Goal: Task Accomplishment & Management: Manage account settings

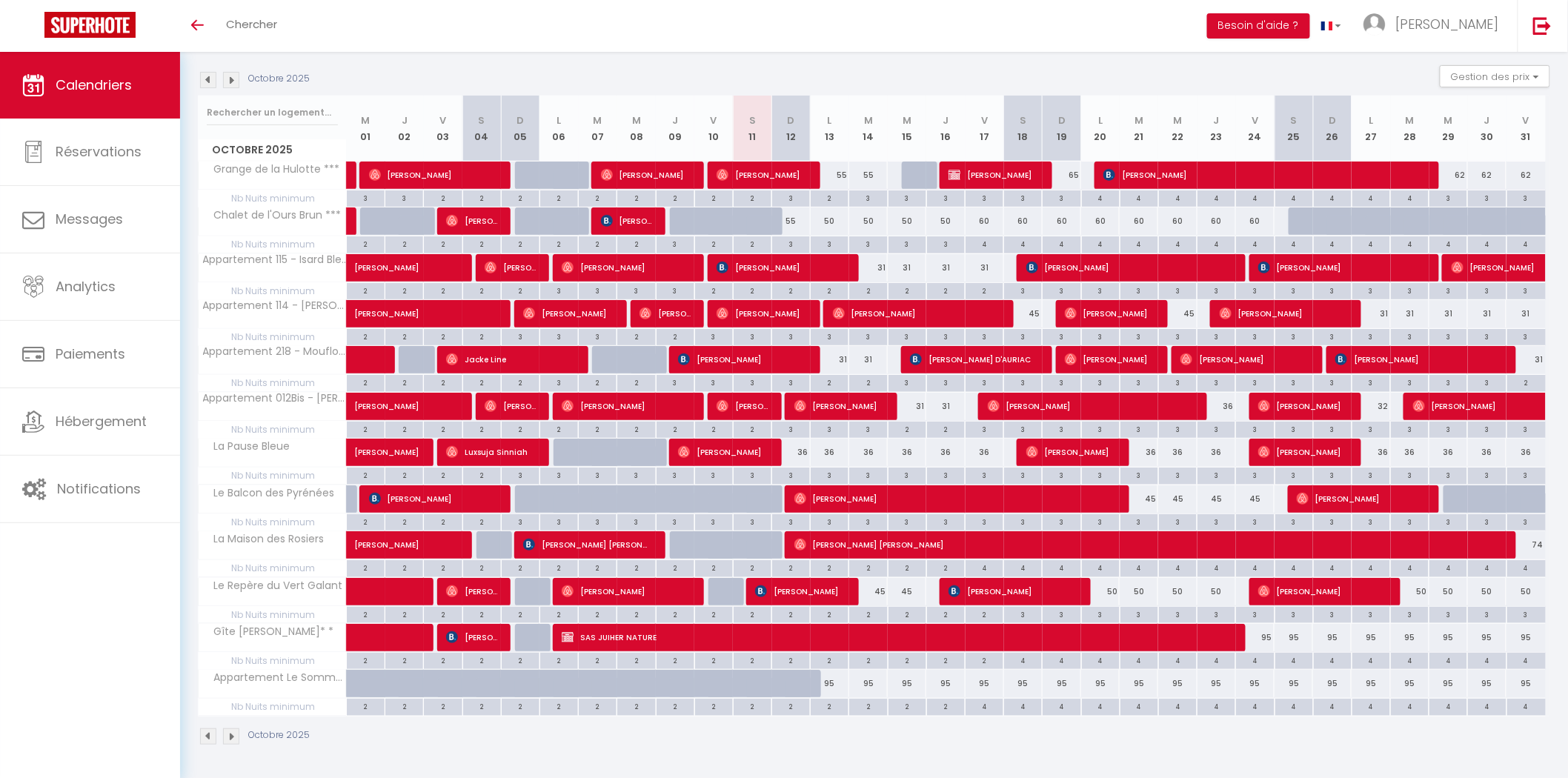
scroll to position [149, 0]
click at [233, 77] on img at bounding box center [231, 79] width 16 height 16
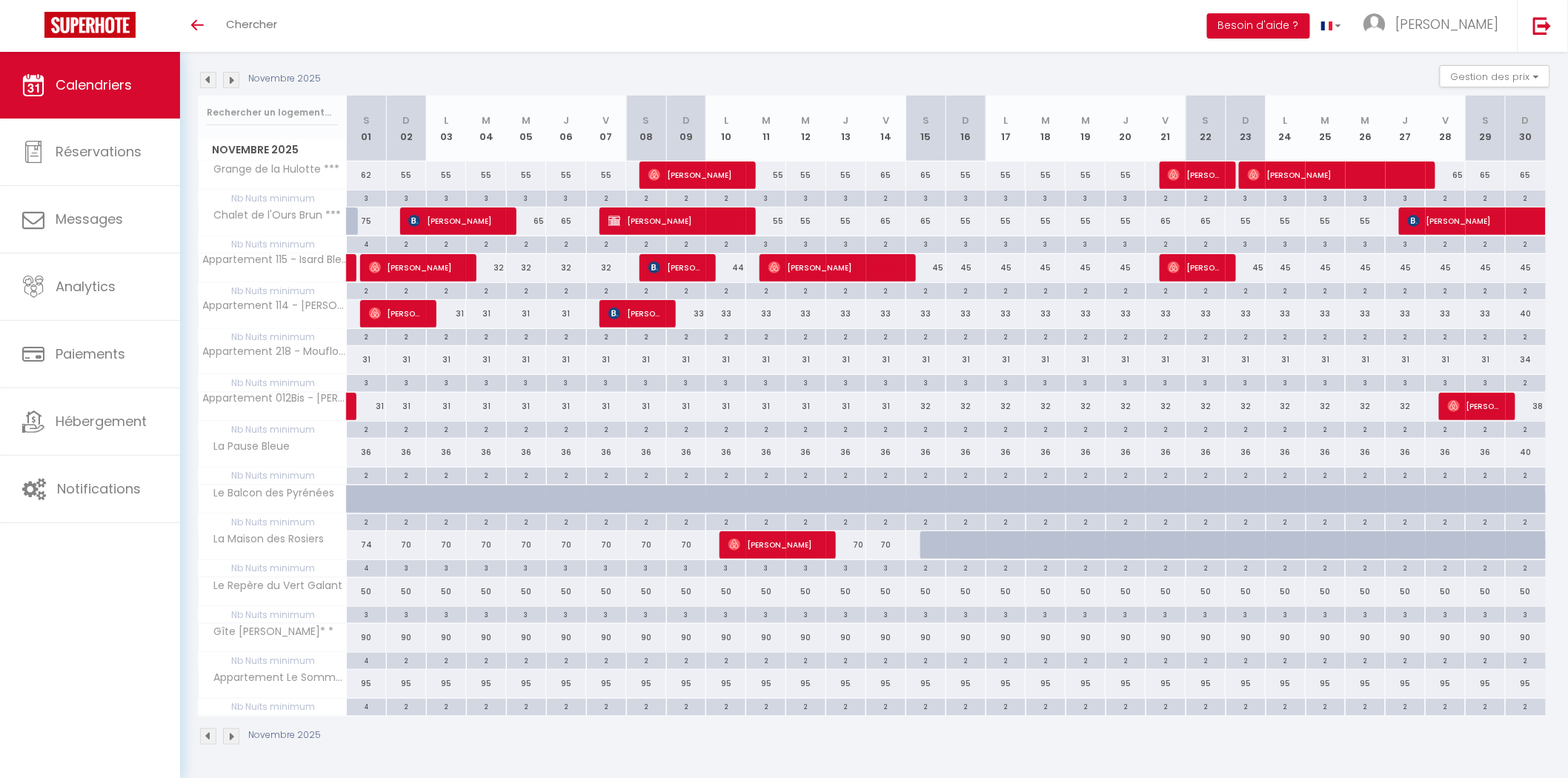
click at [220, 78] on div "Novembre 2025" at bounding box center [261, 79] width 128 height 16
click at [224, 75] on img at bounding box center [231, 79] width 16 height 16
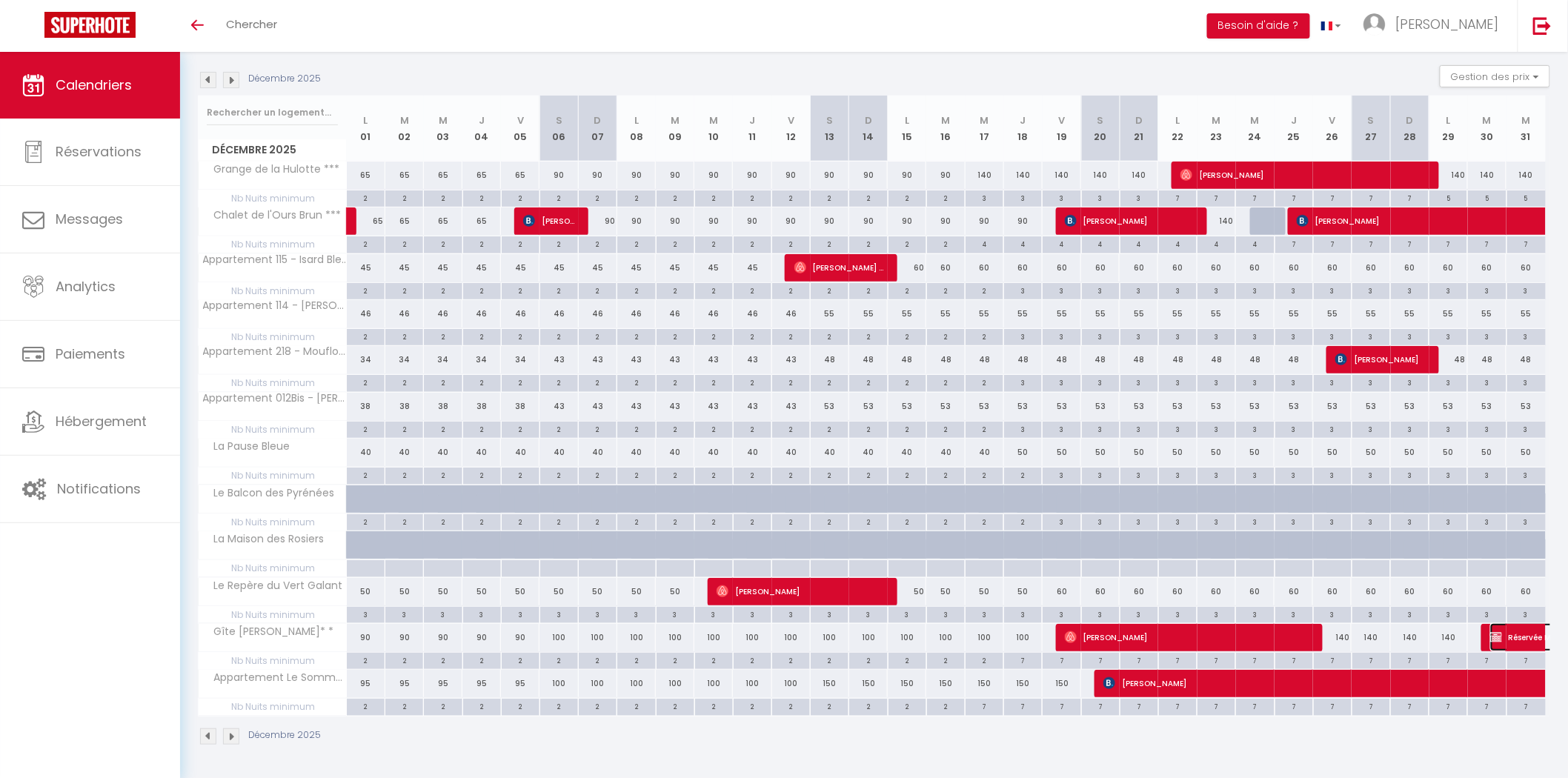
click at [1512, 630] on span "Réservée Maeva" at bounding box center [1575, 637] width 170 height 28
select select "OK"
select select "KO"
select select "0"
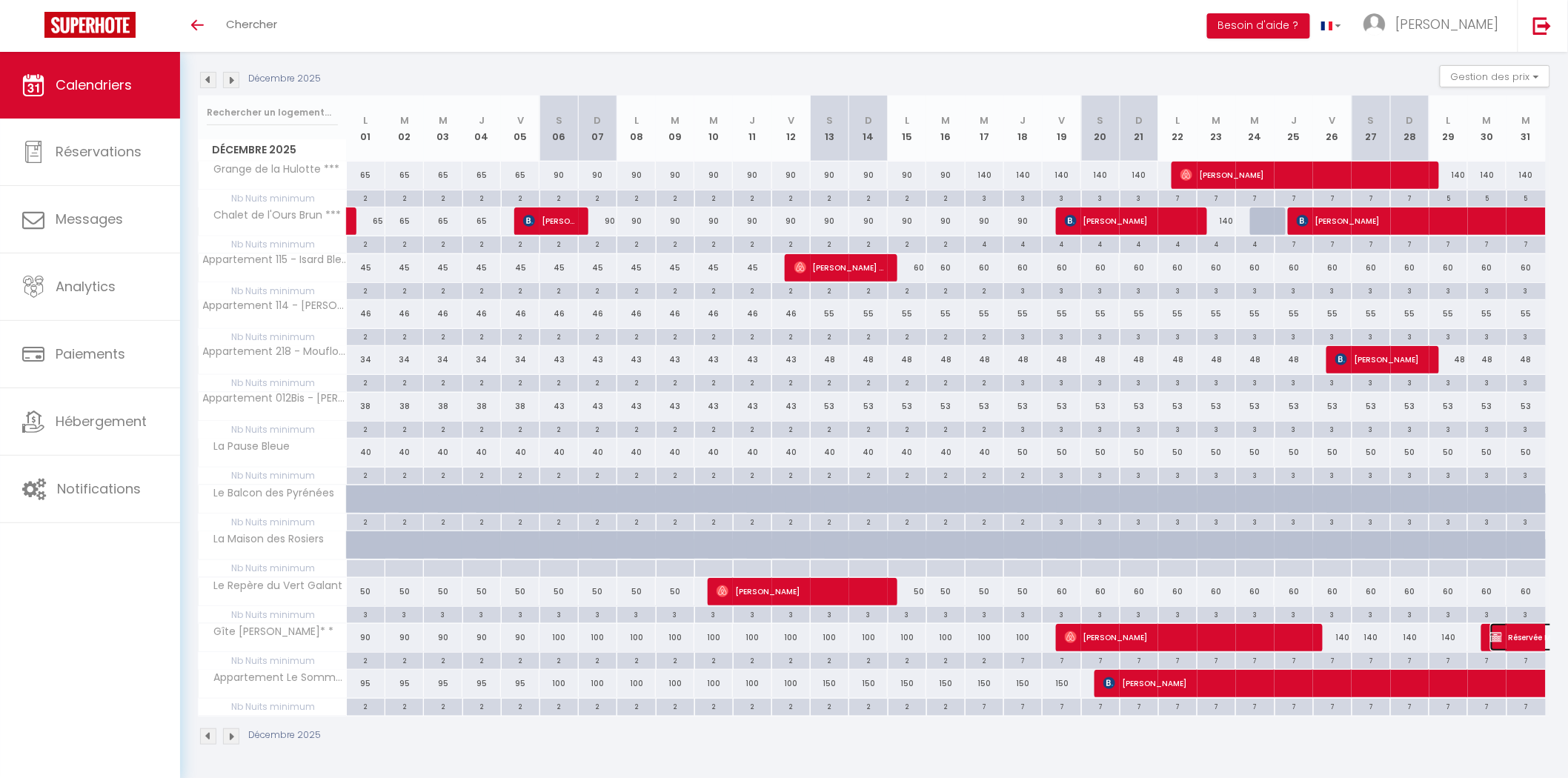
select select "1"
select select
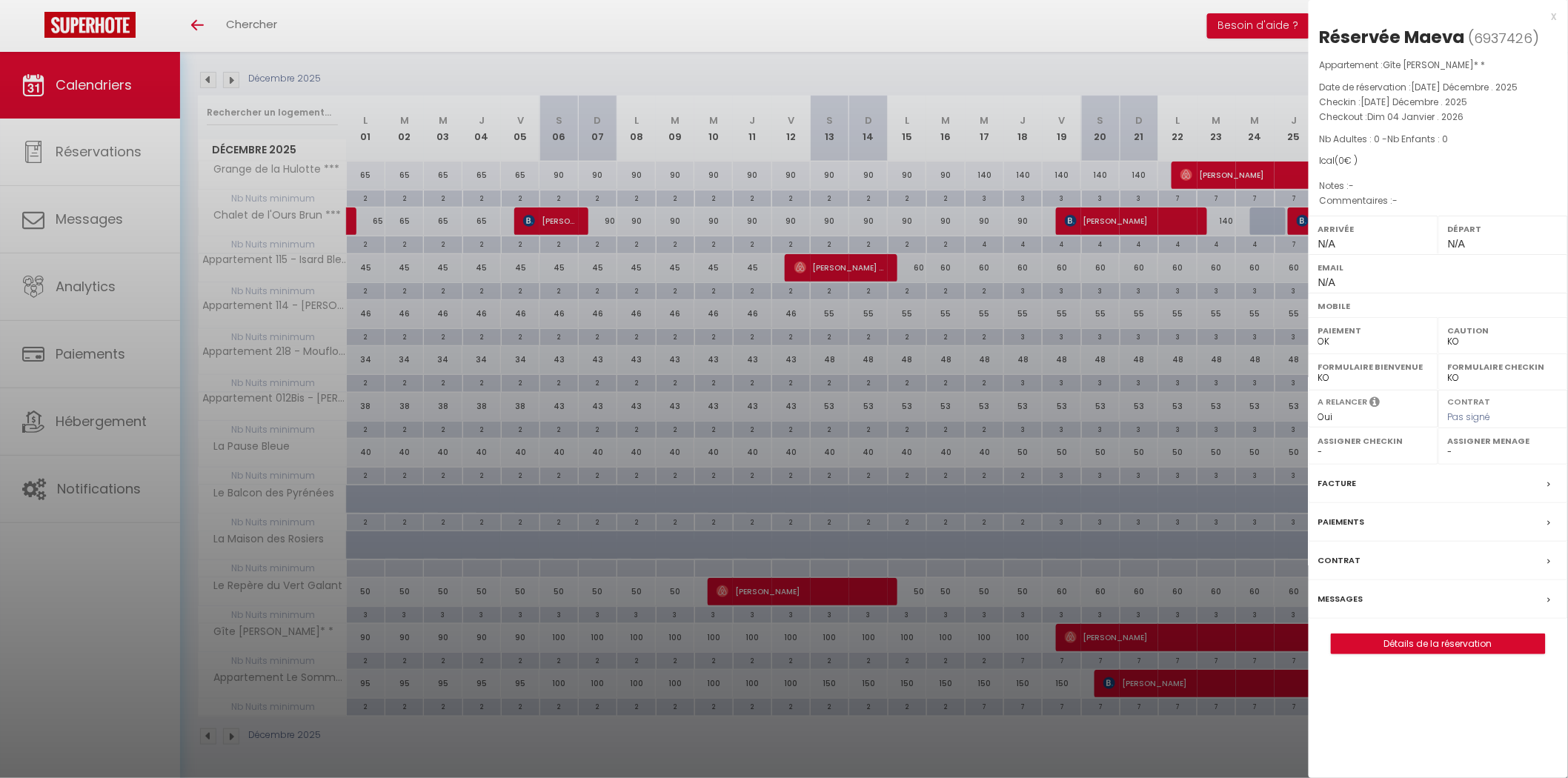
click at [1352, 594] on label "Messages" at bounding box center [1341, 599] width 45 height 16
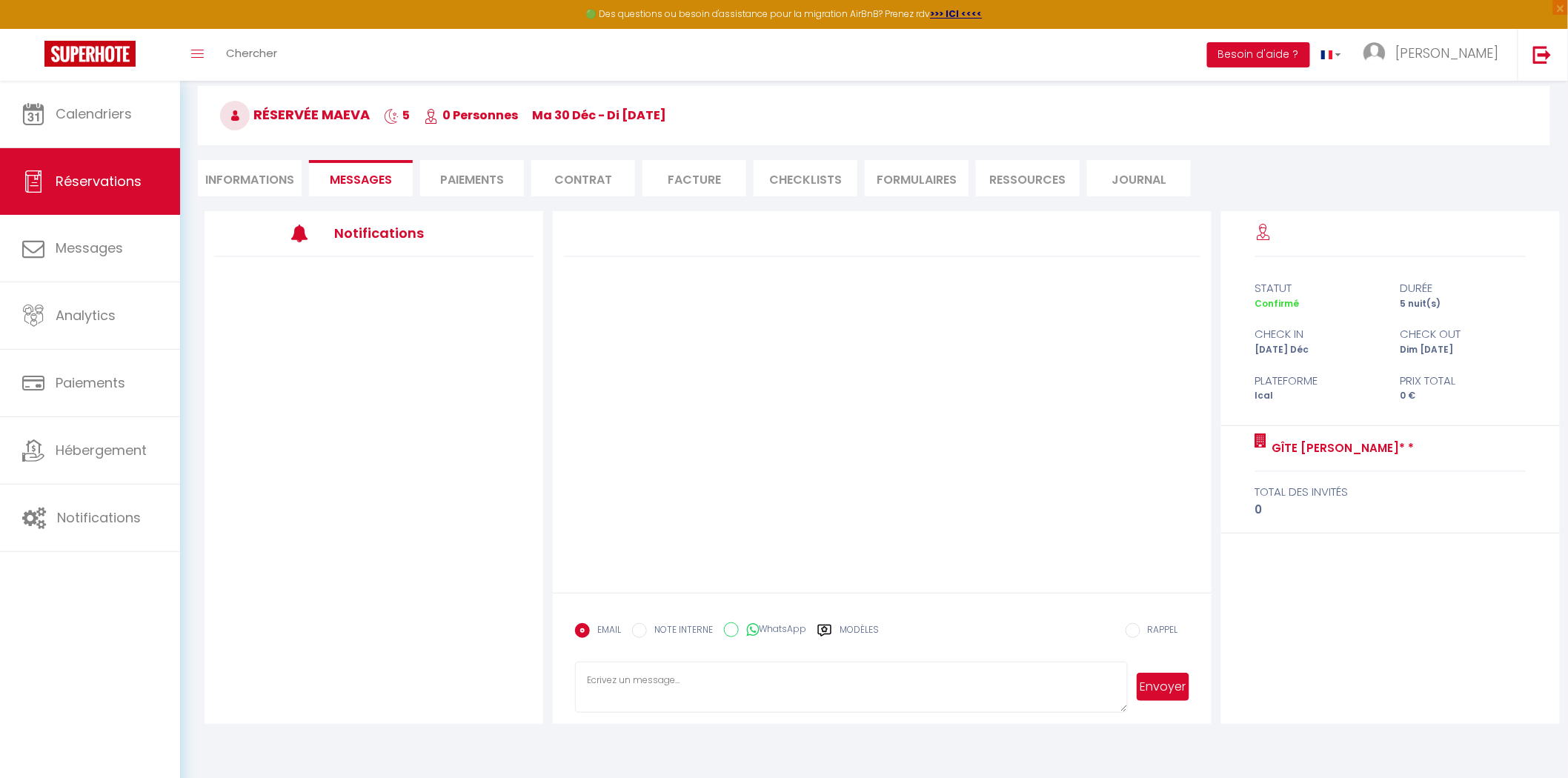
scroll to position [80, 0]
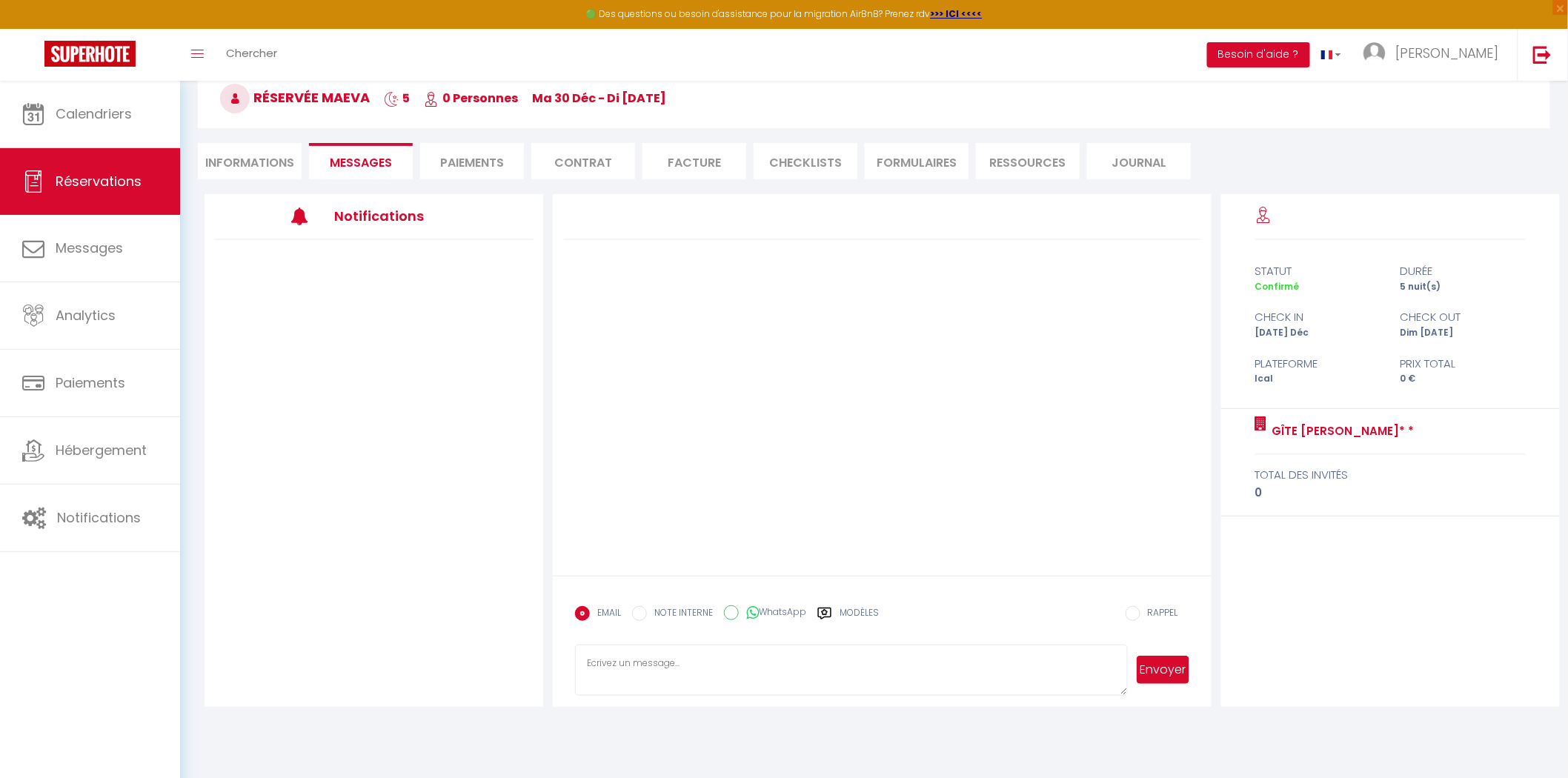
click at [268, 167] on li "Informations" at bounding box center [249, 161] width 103 height 37
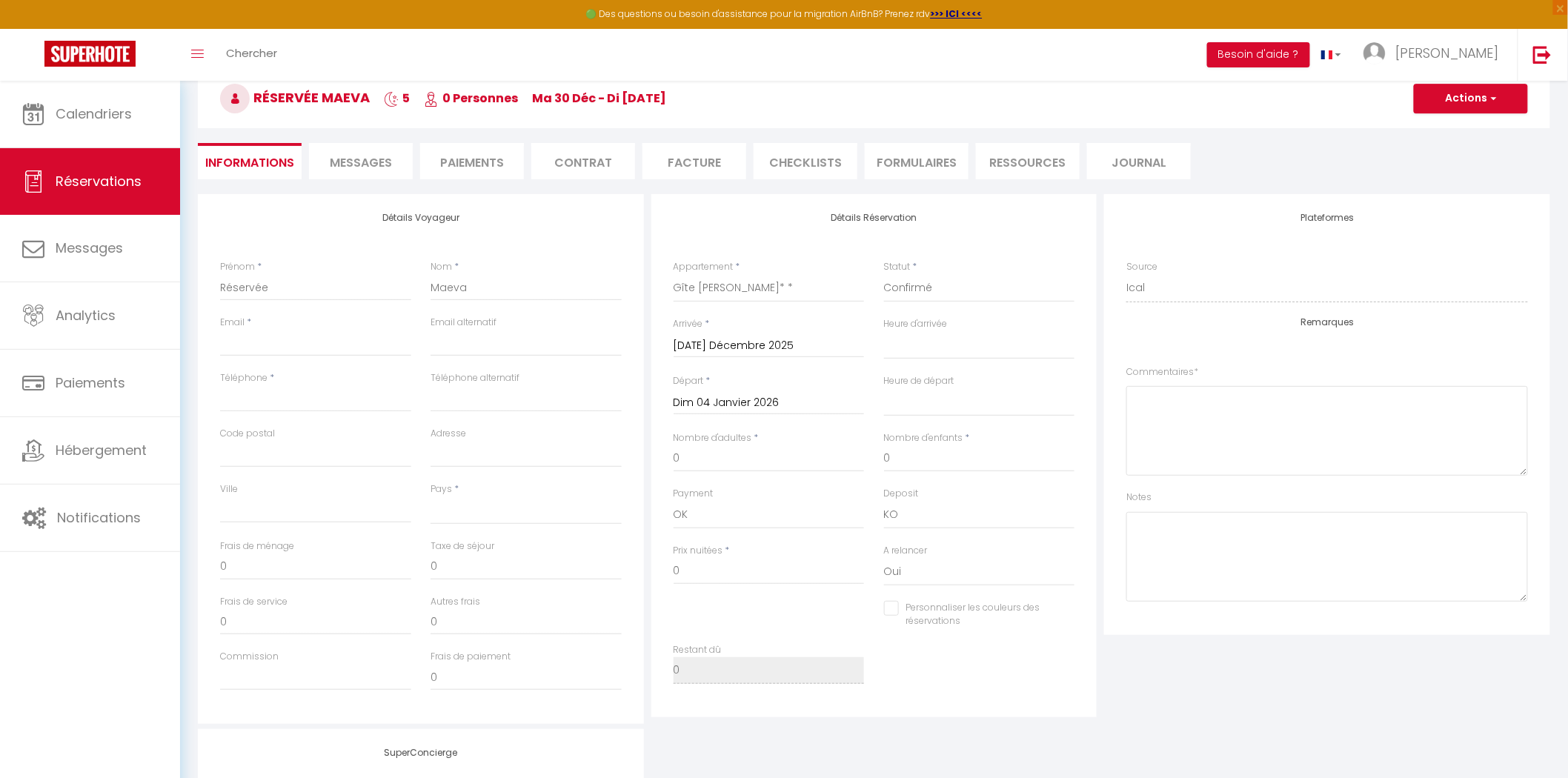
select select
click at [468, 163] on li "Paiements" at bounding box center [472, 161] width 103 height 37
select select
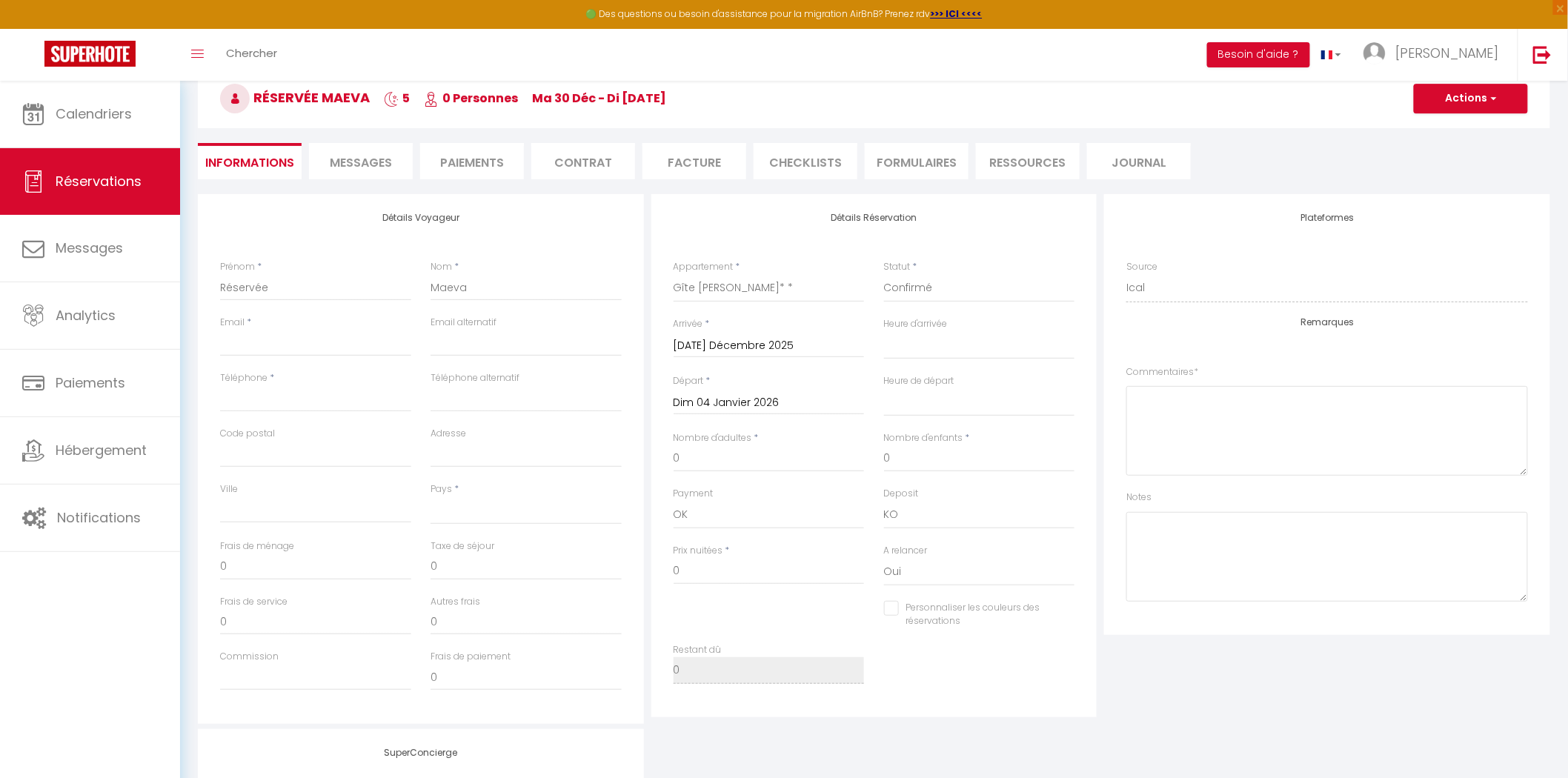
select select
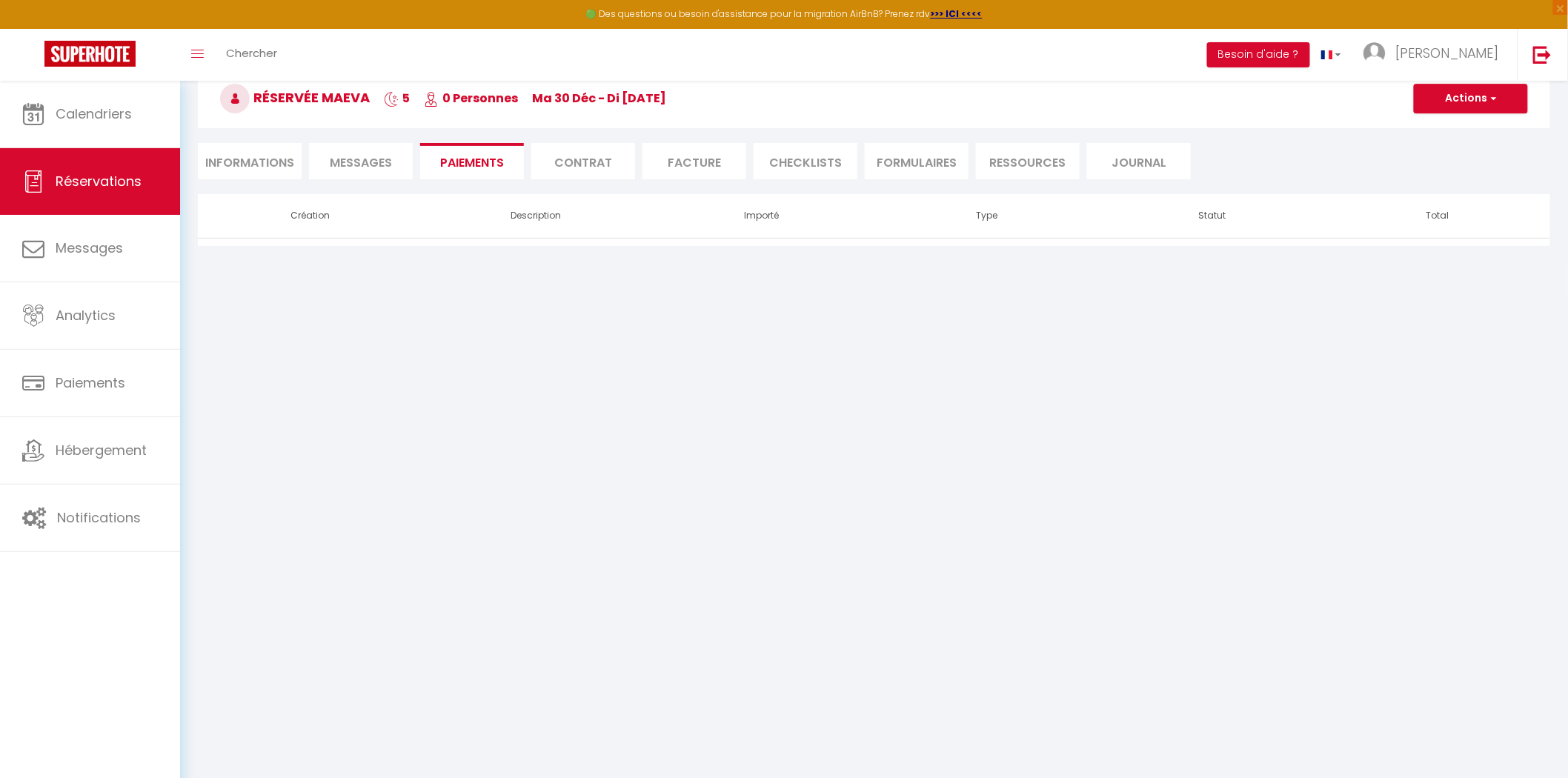
click at [564, 162] on li "Contrat" at bounding box center [583, 161] width 103 height 37
select select
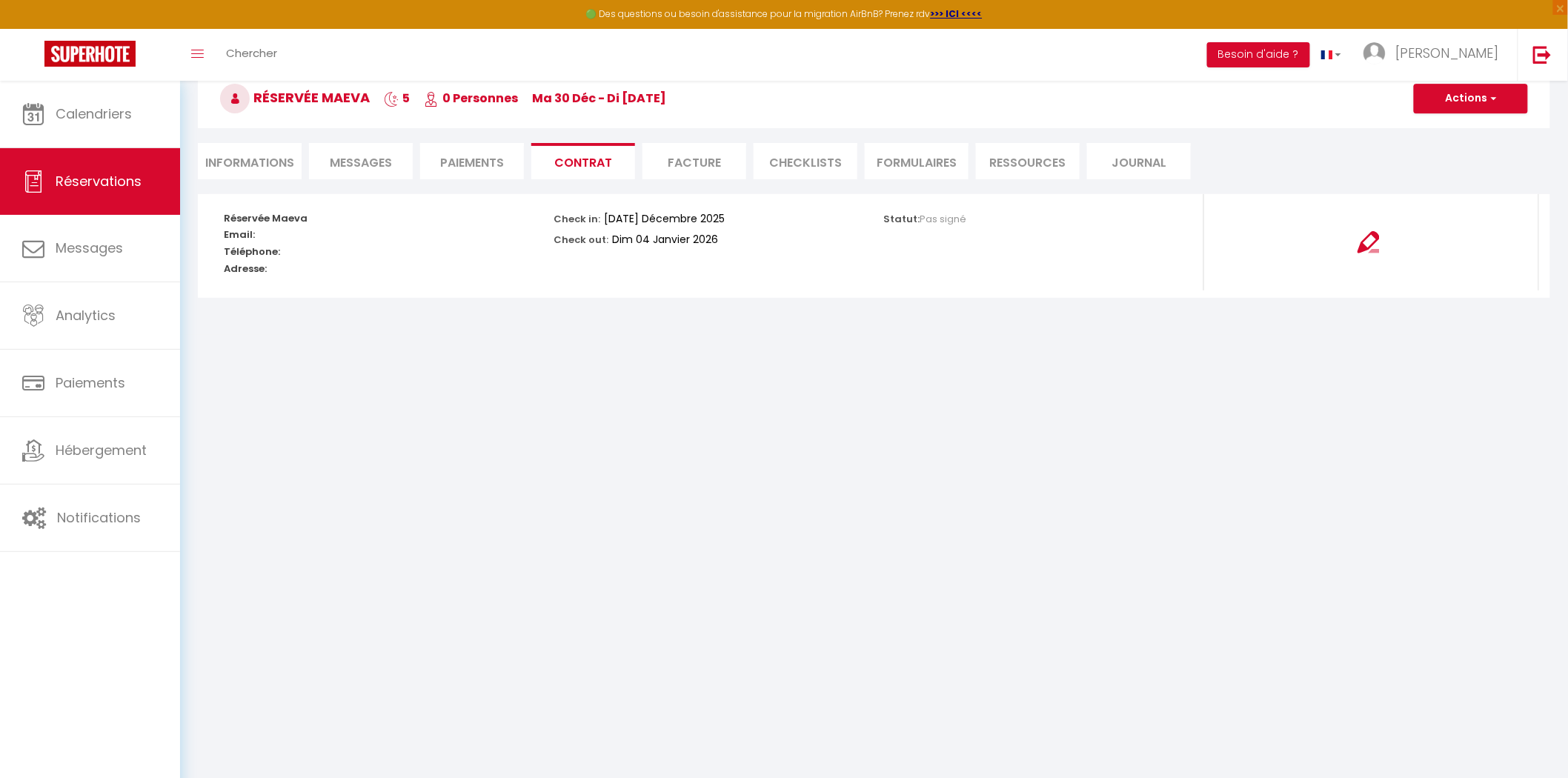
click at [282, 161] on li "Informations" at bounding box center [249, 161] width 103 height 37
select select
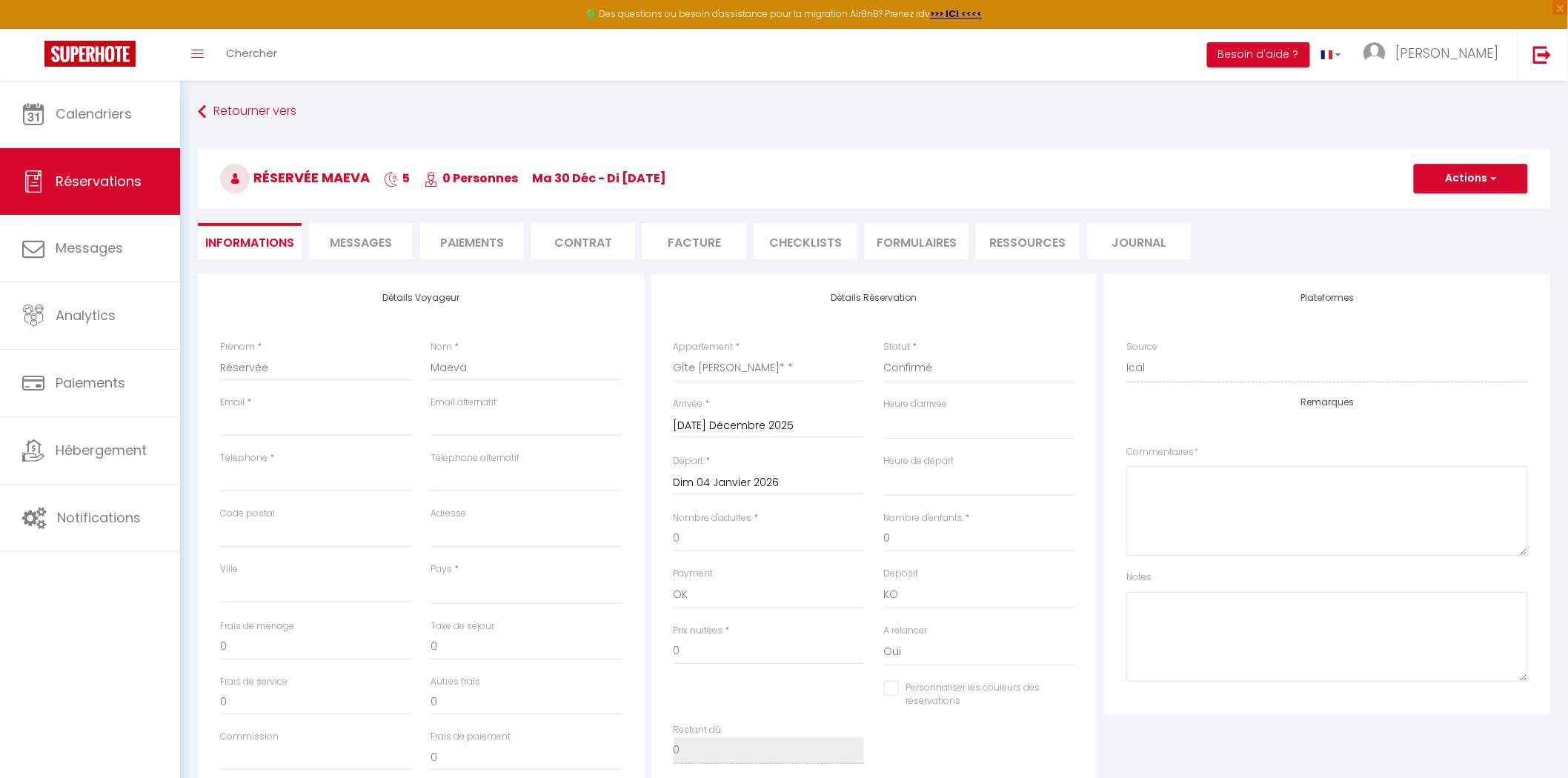
select select
checkbox input "false"
select select
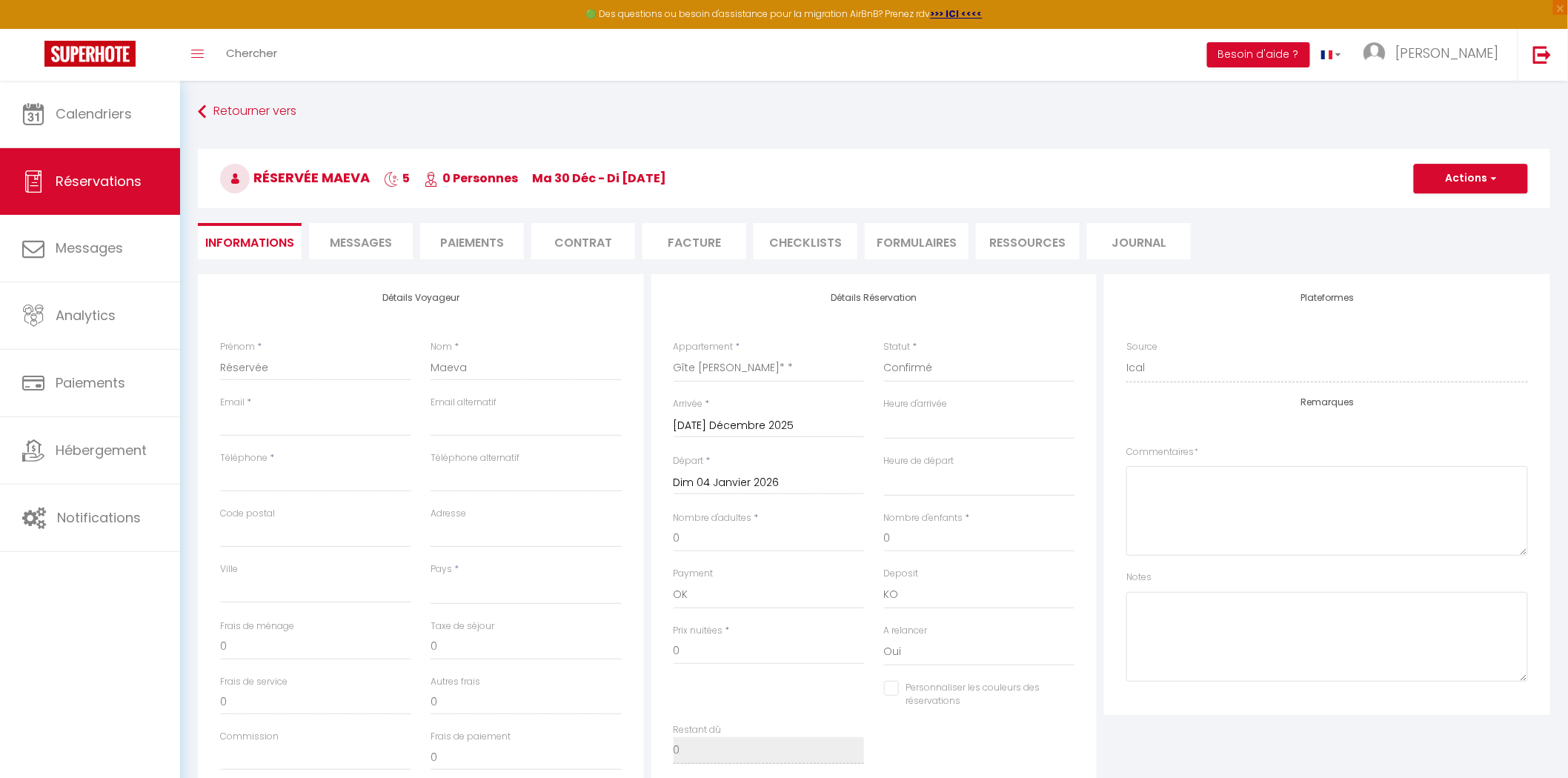
select select
checkbox input "false"
select select
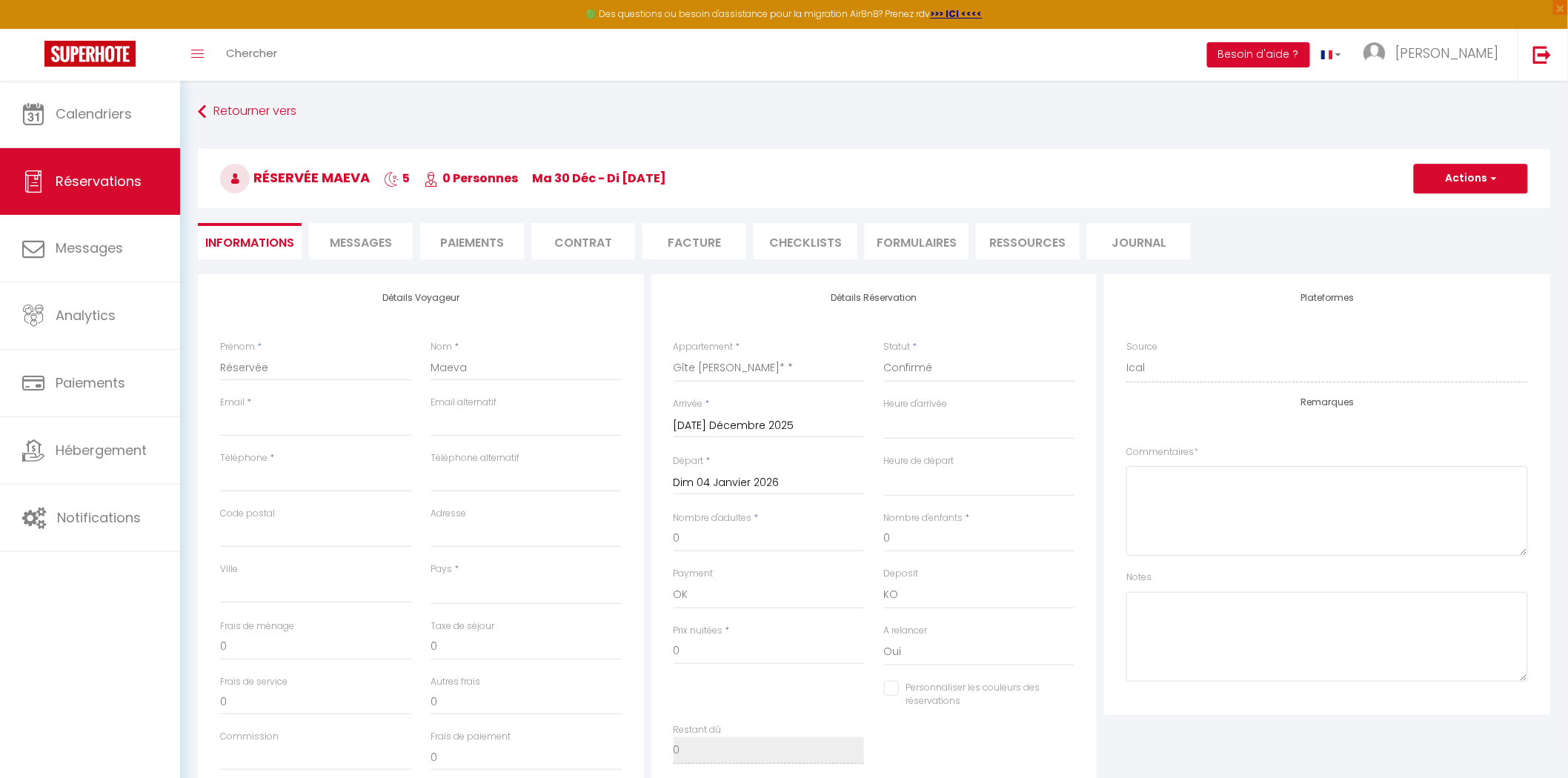
select select
checkbox input "false"
click at [1486, 167] on button "Actions" at bounding box center [1471, 178] width 114 height 30
click at [735, 546] on input "0" at bounding box center [770, 538] width 191 height 26
drag, startPoint x: 699, startPoint y: 538, endPoint x: 646, endPoint y: 539, distance: 53.0
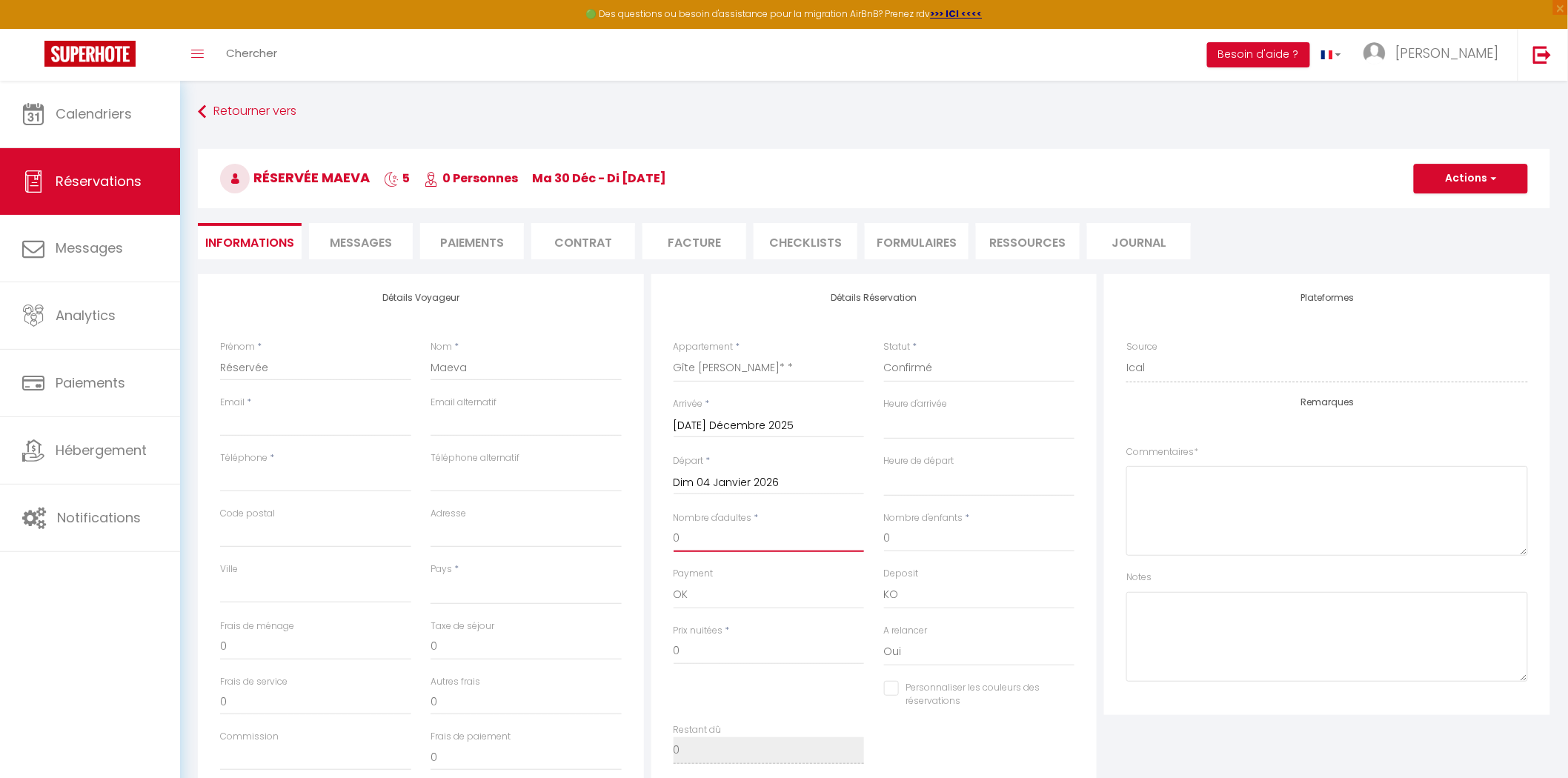
click at [646, 539] on div "Détails Voyageur Prénom * Réservée Nom * Maeva Email * Email alternatif Télépho…" at bounding box center [873, 538] width 1359 height 530
type input "9"
select select
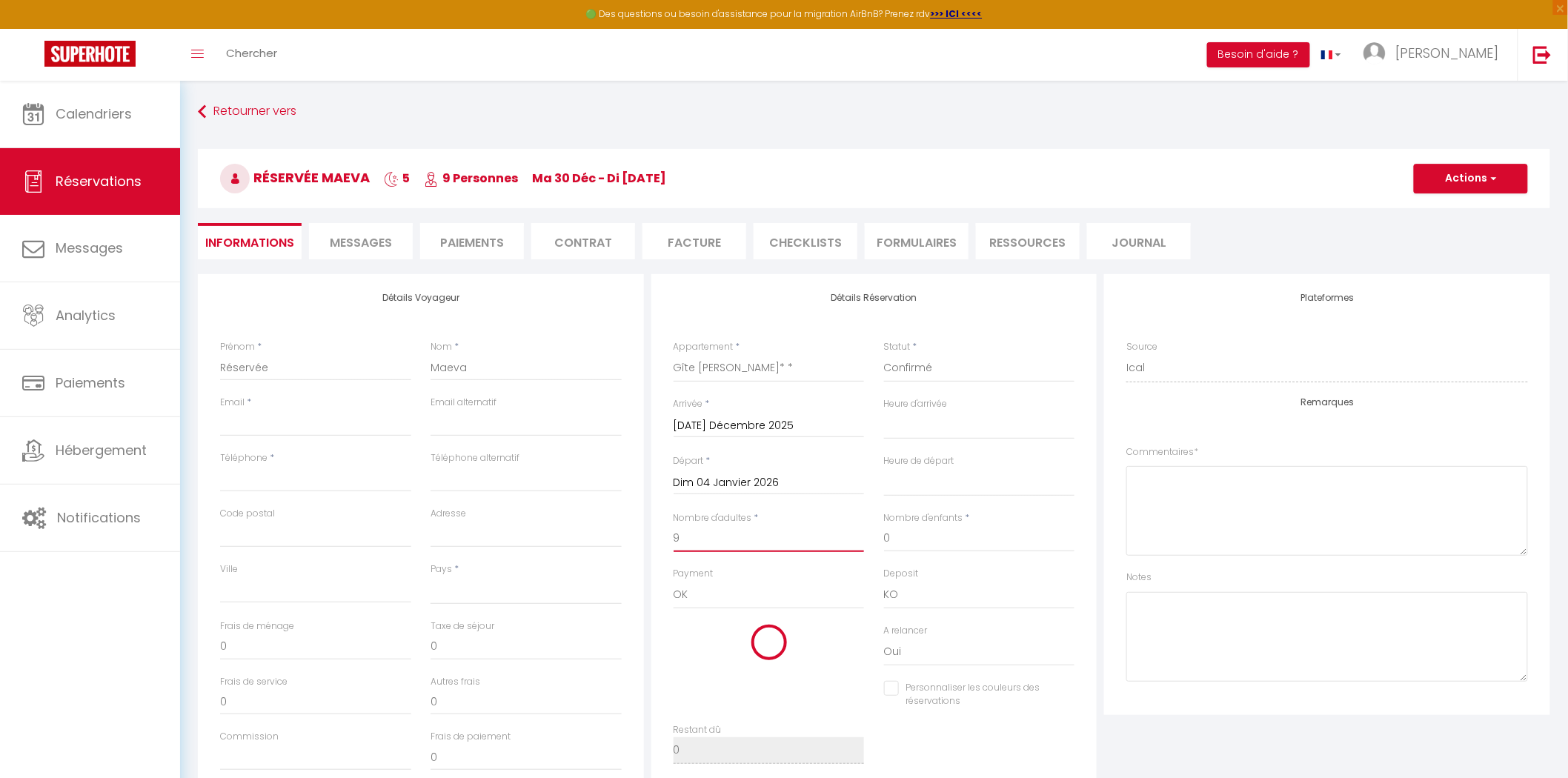
checkbox input "false"
select select
checkbox input "false"
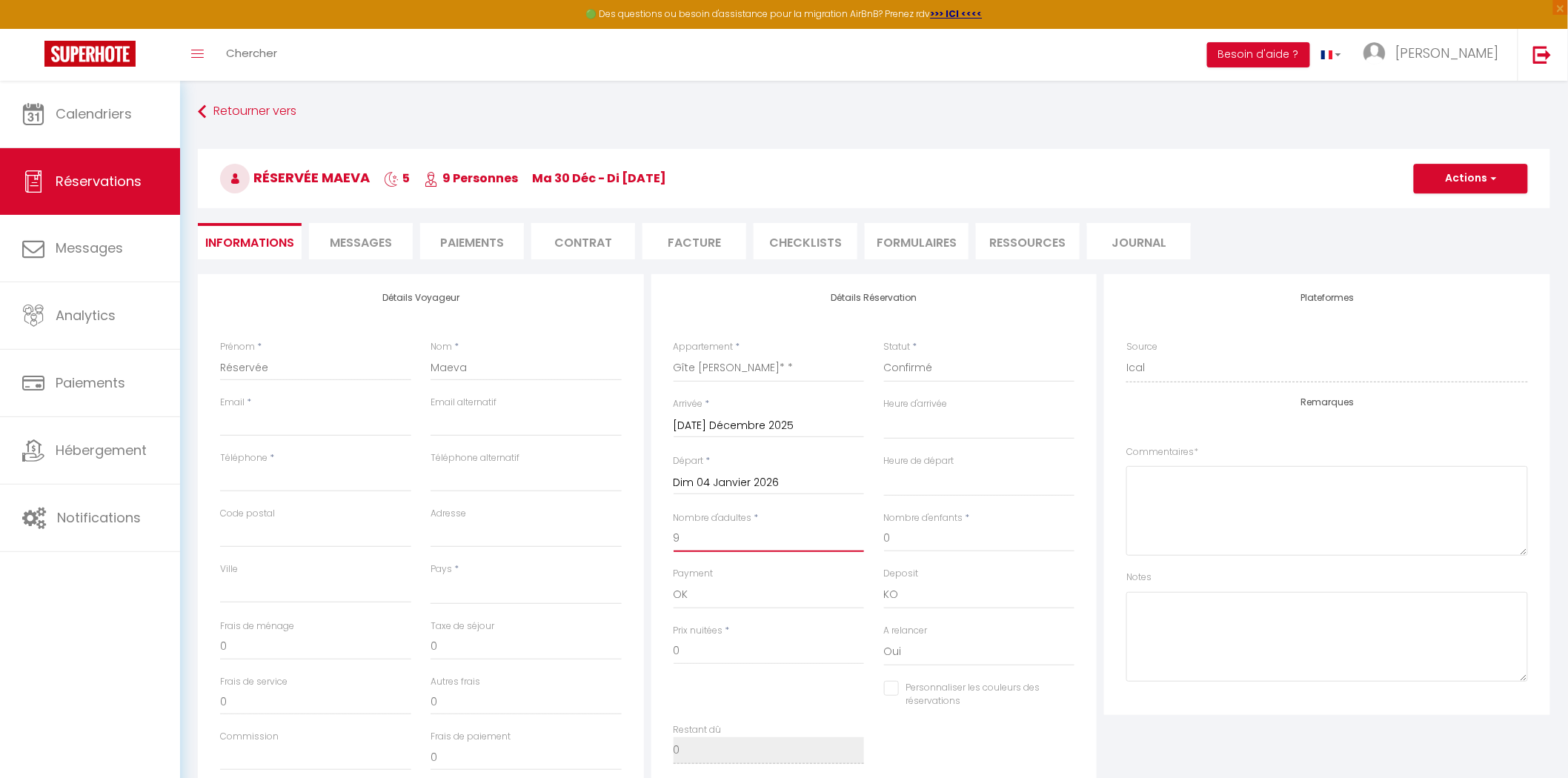
type input "9"
drag, startPoint x: 917, startPoint y: 541, endPoint x: 853, endPoint y: 545, distance: 64.1
click at [853, 545] on div "Nombre d'adultes * 9 Nombre d'enfants * 0" at bounding box center [874, 538] width 421 height 55
type input "1"
select select
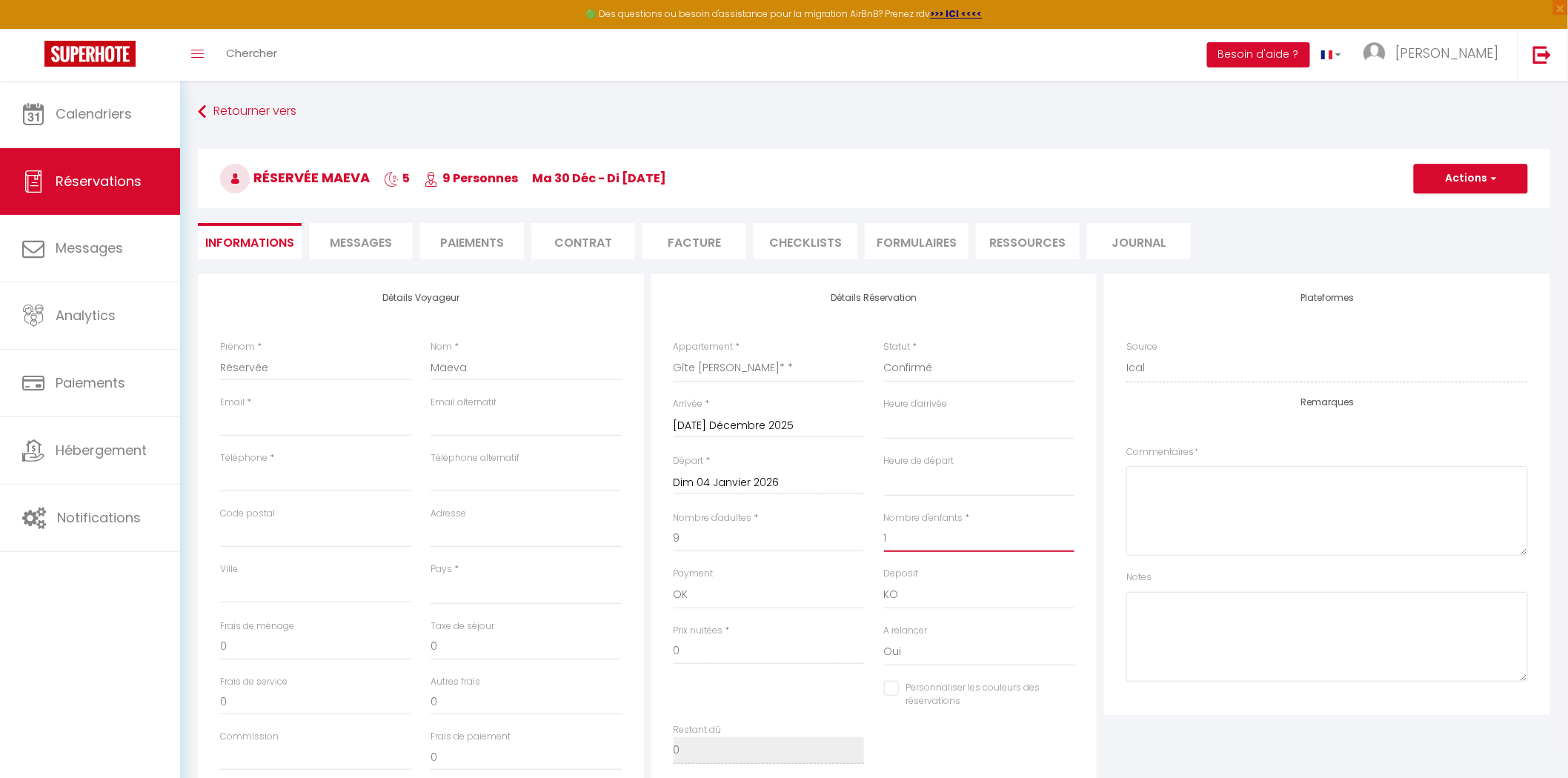
select select
checkbox input "false"
select select
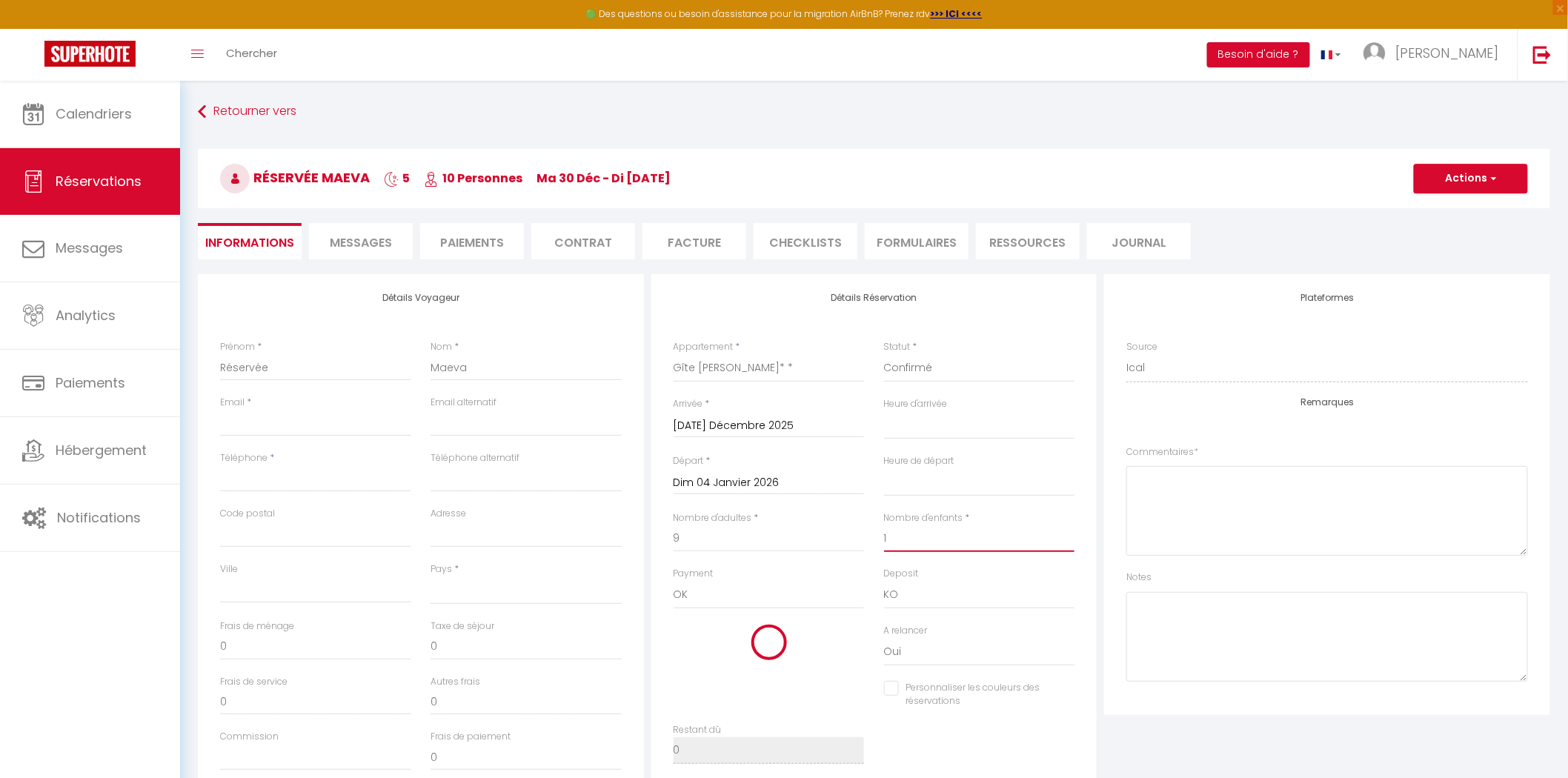
select select
checkbox input "false"
type input "1"
click at [1001, 149] on h3 "Réservée Maeva 5 10 Personnes ma 30 Déc - di [DATE]" at bounding box center [874, 178] width 1352 height 59
click at [1466, 183] on button "Actions" at bounding box center [1471, 178] width 114 height 30
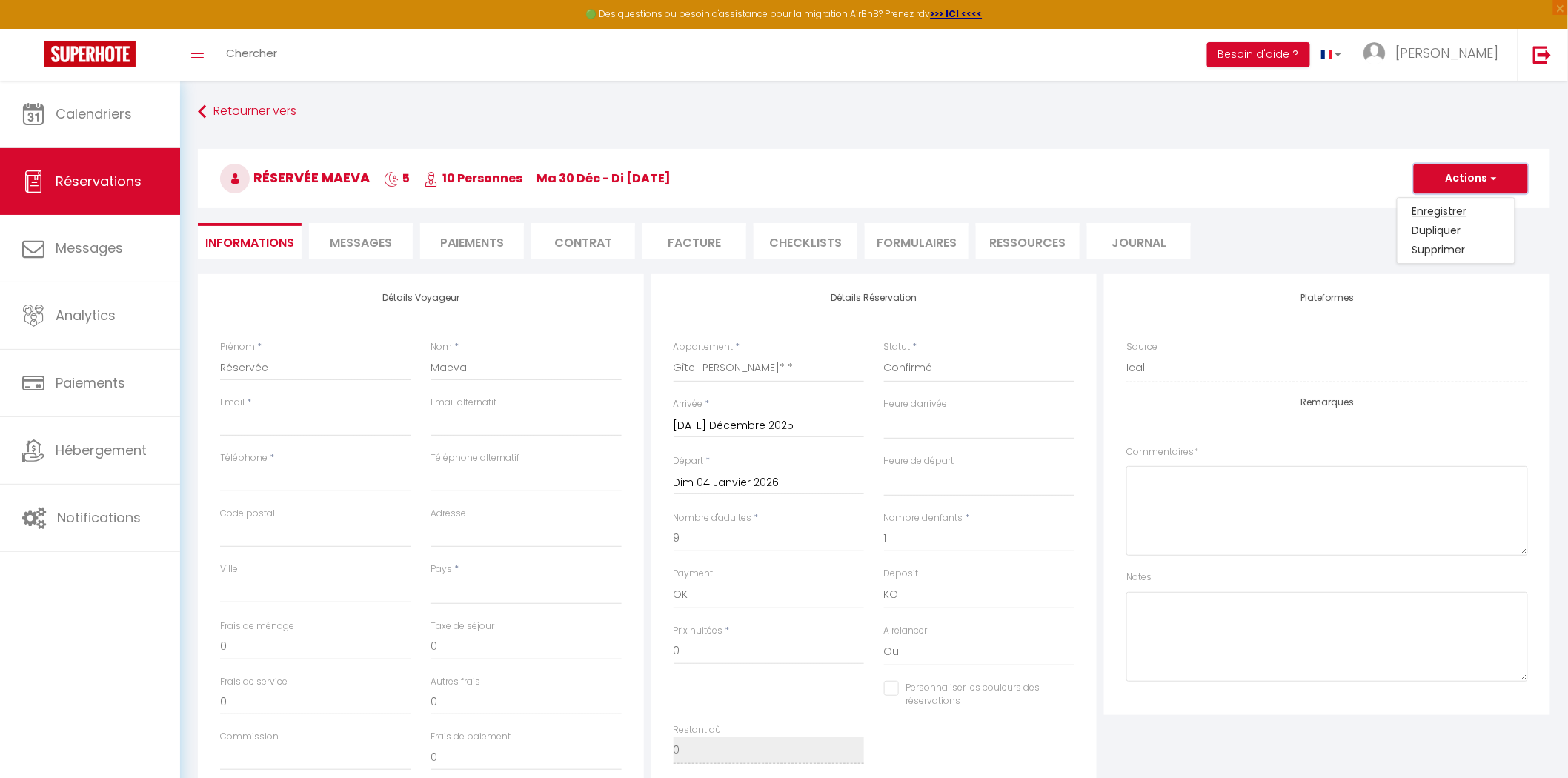
select select
checkbox input "false"
click at [1454, 203] on link "Enregistrer" at bounding box center [1456, 211] width 117 height 19
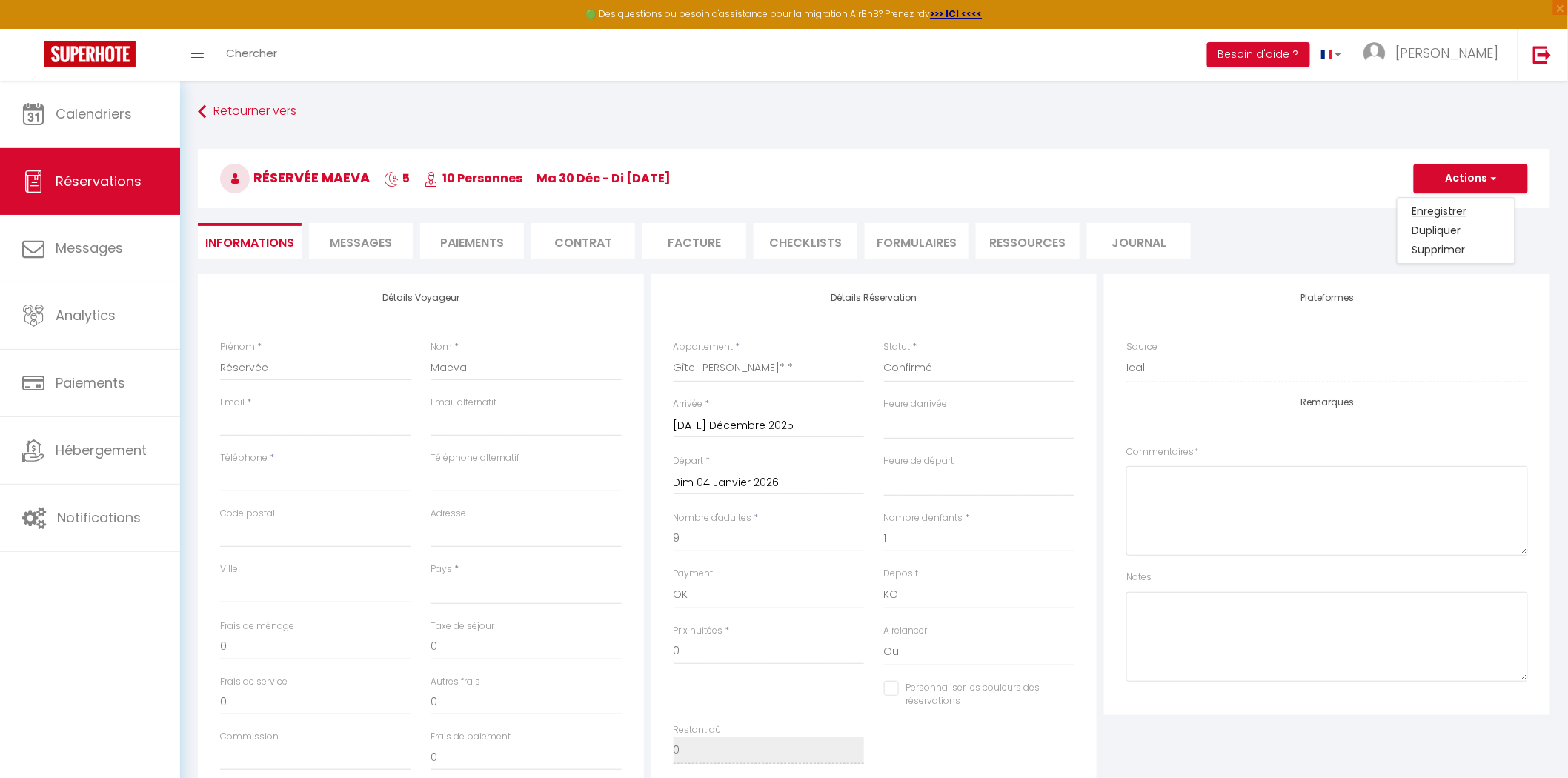
select select
checkbox input "false"
select select
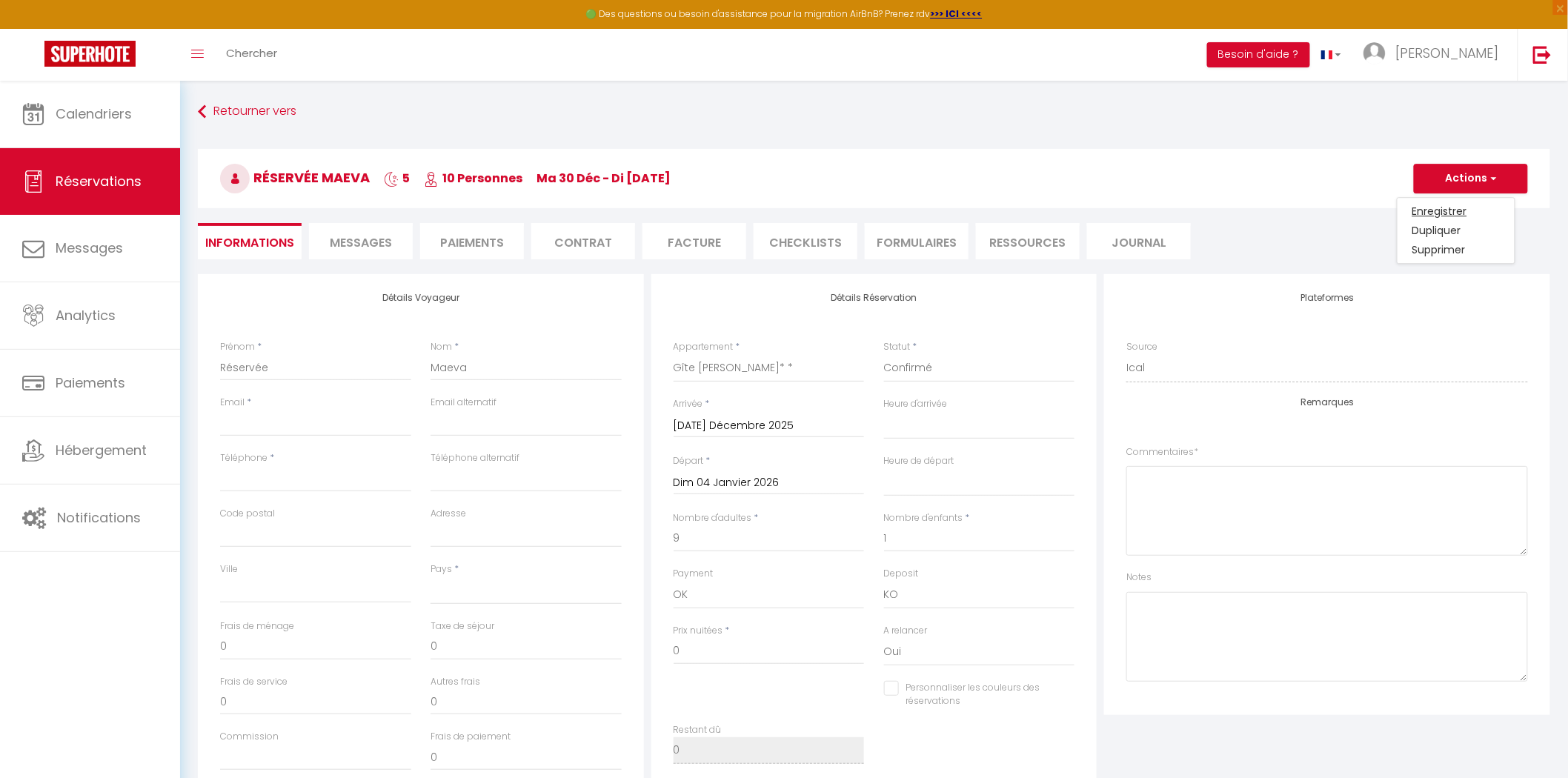
select select
checkbox input "false"
click at [272, 475] on input "Téléphone" at bounding box center [316, 478] width 191 height 26
paste input "[PHONE_NUMBER]"
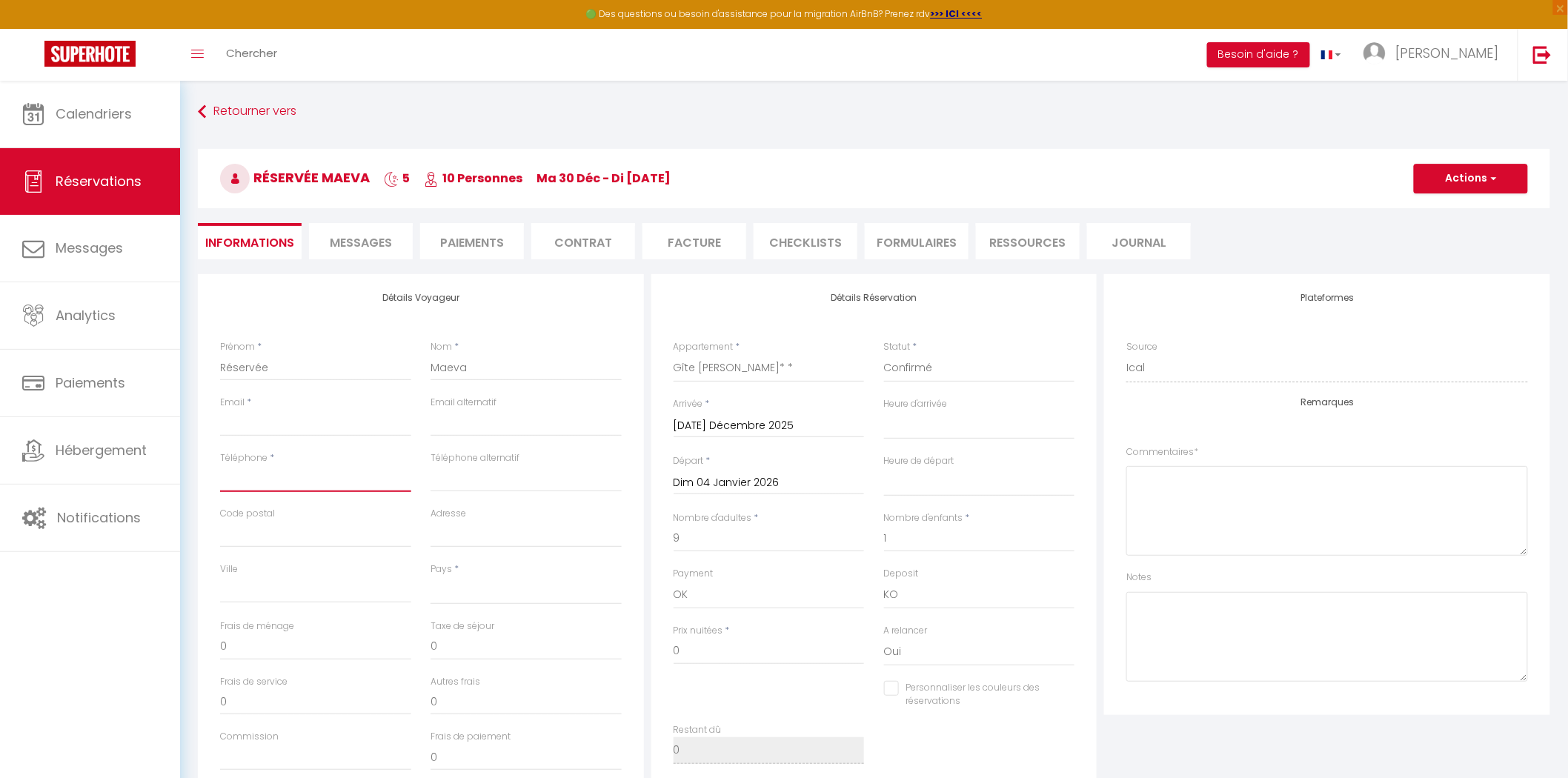
type input "[PHONE_NUMBER]"
select select
checkbox input "false"
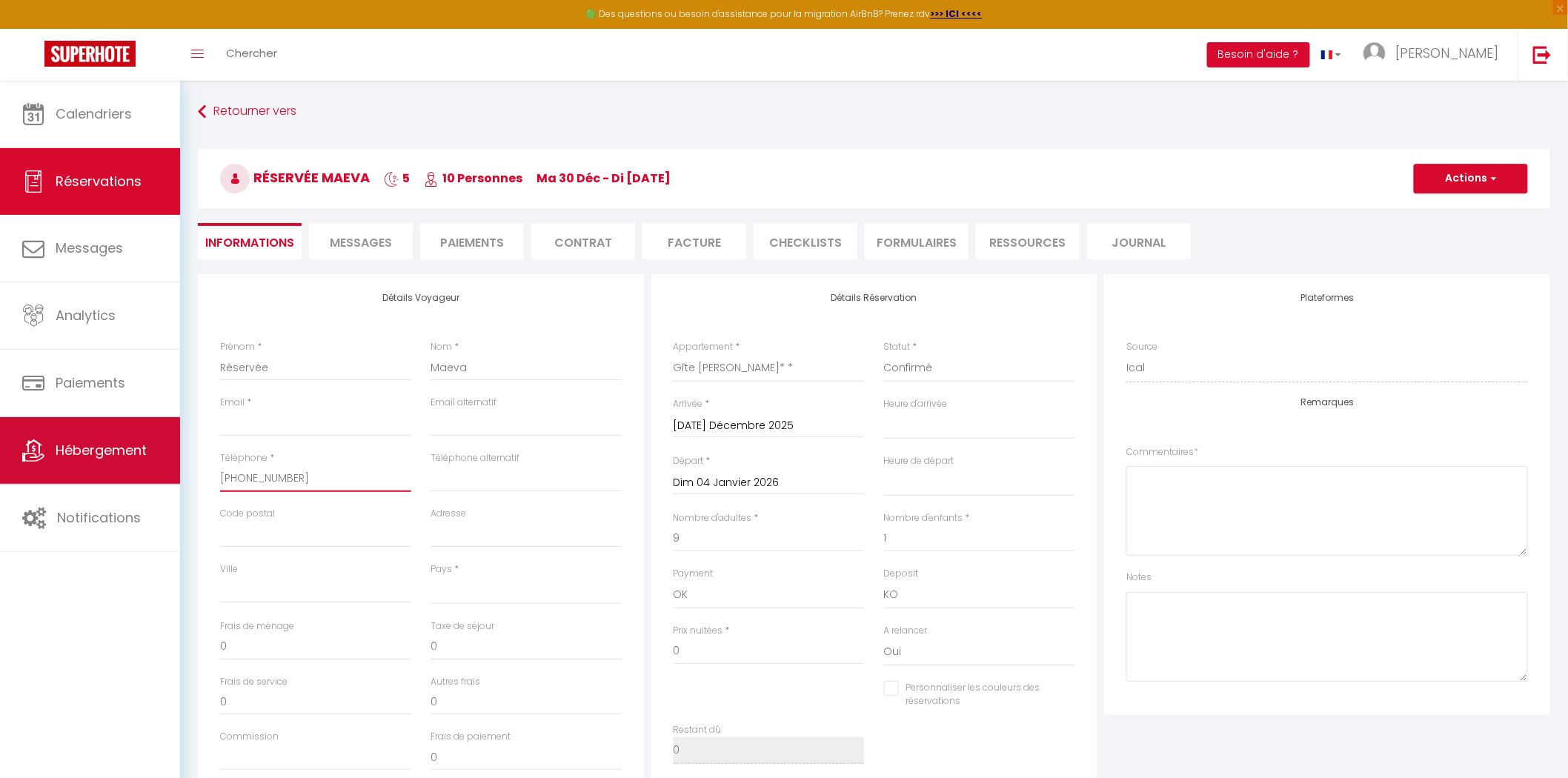
type input "[PHONE_NUMBER]"
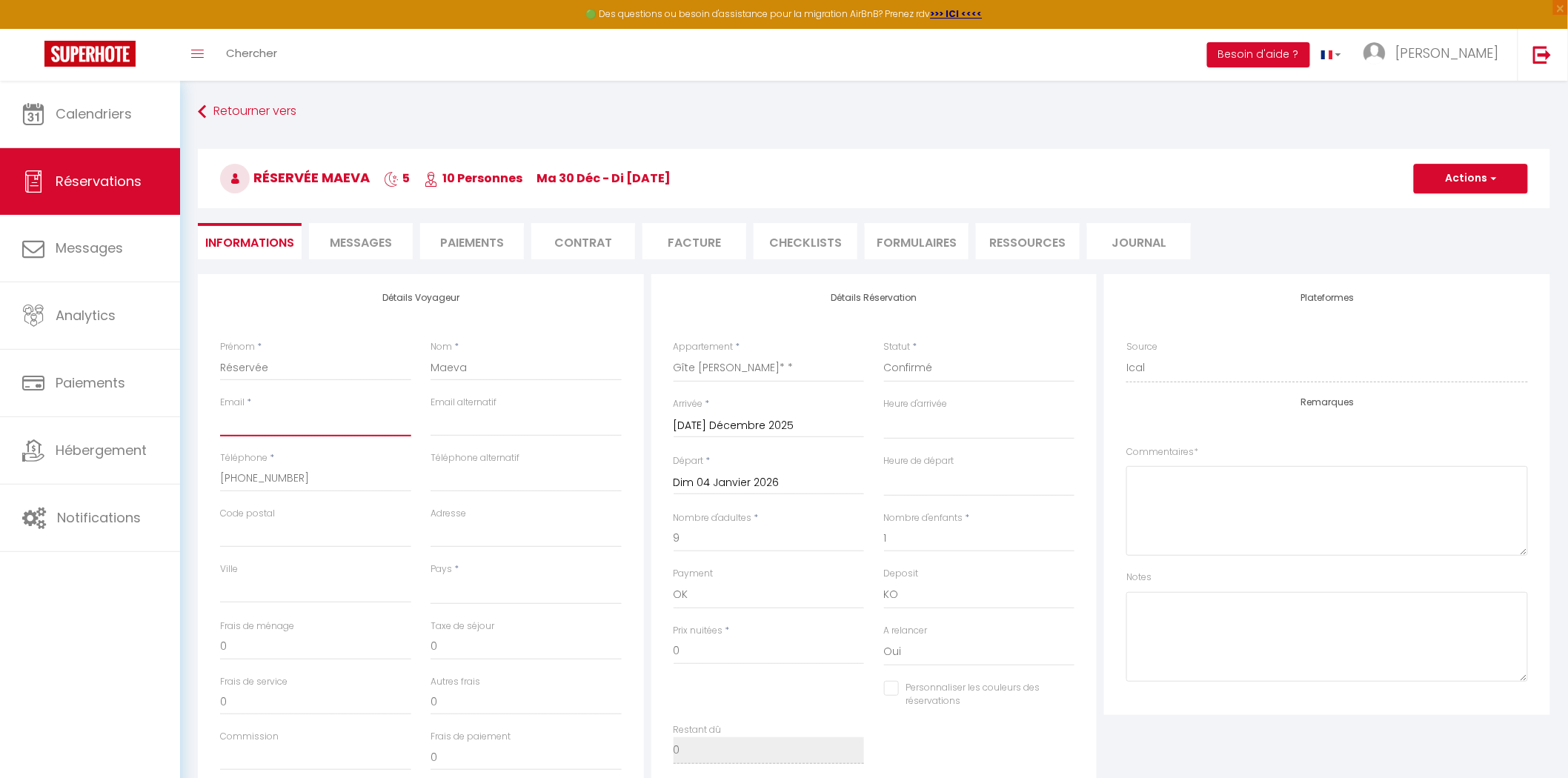
click at [286, 425] on input "Email client" at bounding box center [316, 423] width 191 height 26
paste input "[EMAIL_ADDRESS][DOMAIN_NAME]"
type input "[EMAIL_ADDRESS][DOMAIN_NAME]"
select select
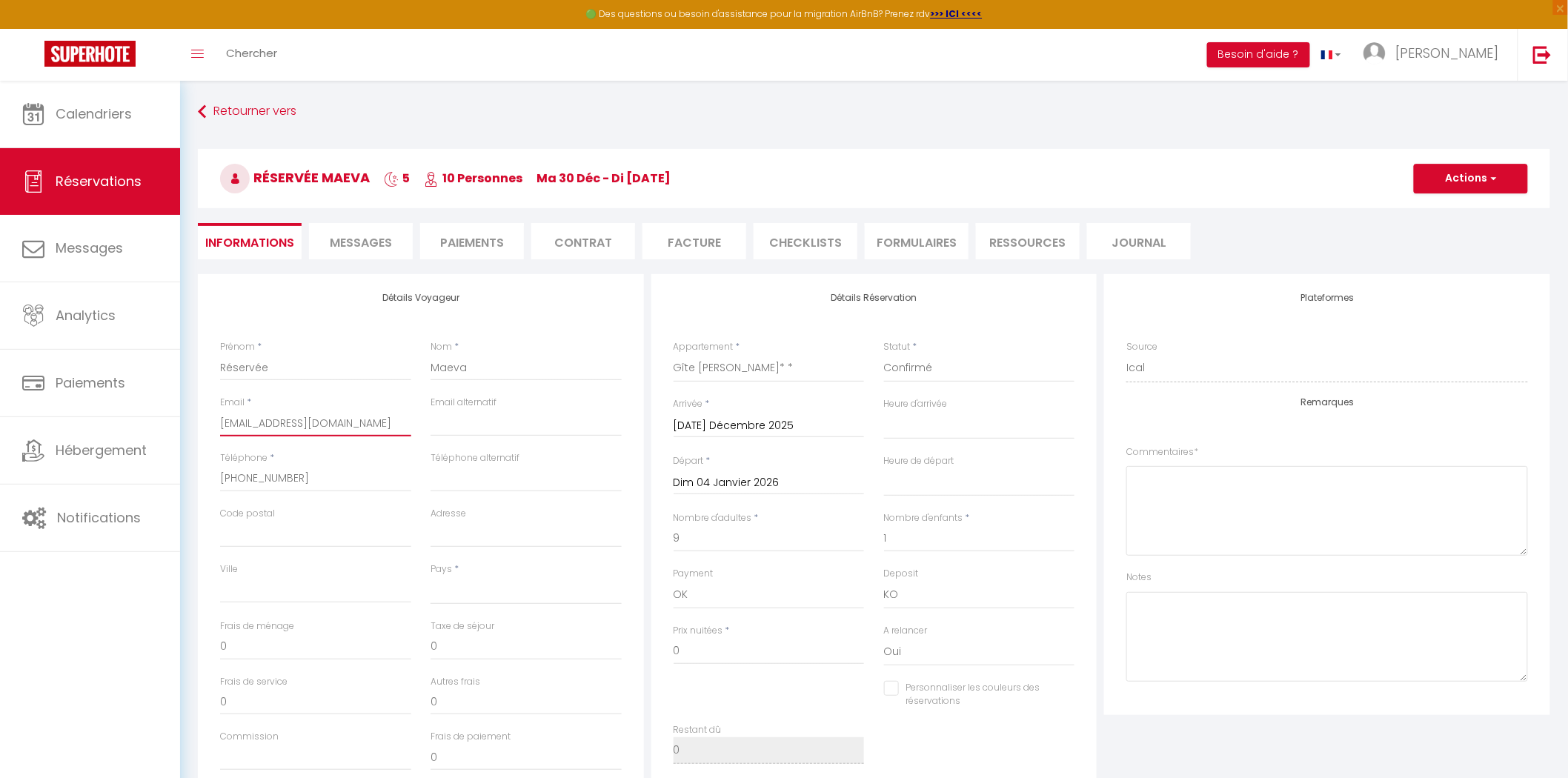
select select
checkbox input "false"
type input "[EMAIL_ADDRESS][DOMAIN_NAME]"
click at [1432, 180] on button "Actions" at bounding box center [1471, 178] width 114 height 30
click at [1426, 202] on link "Enregistrer" at bounding box center [1456, 211] width 117 height 19
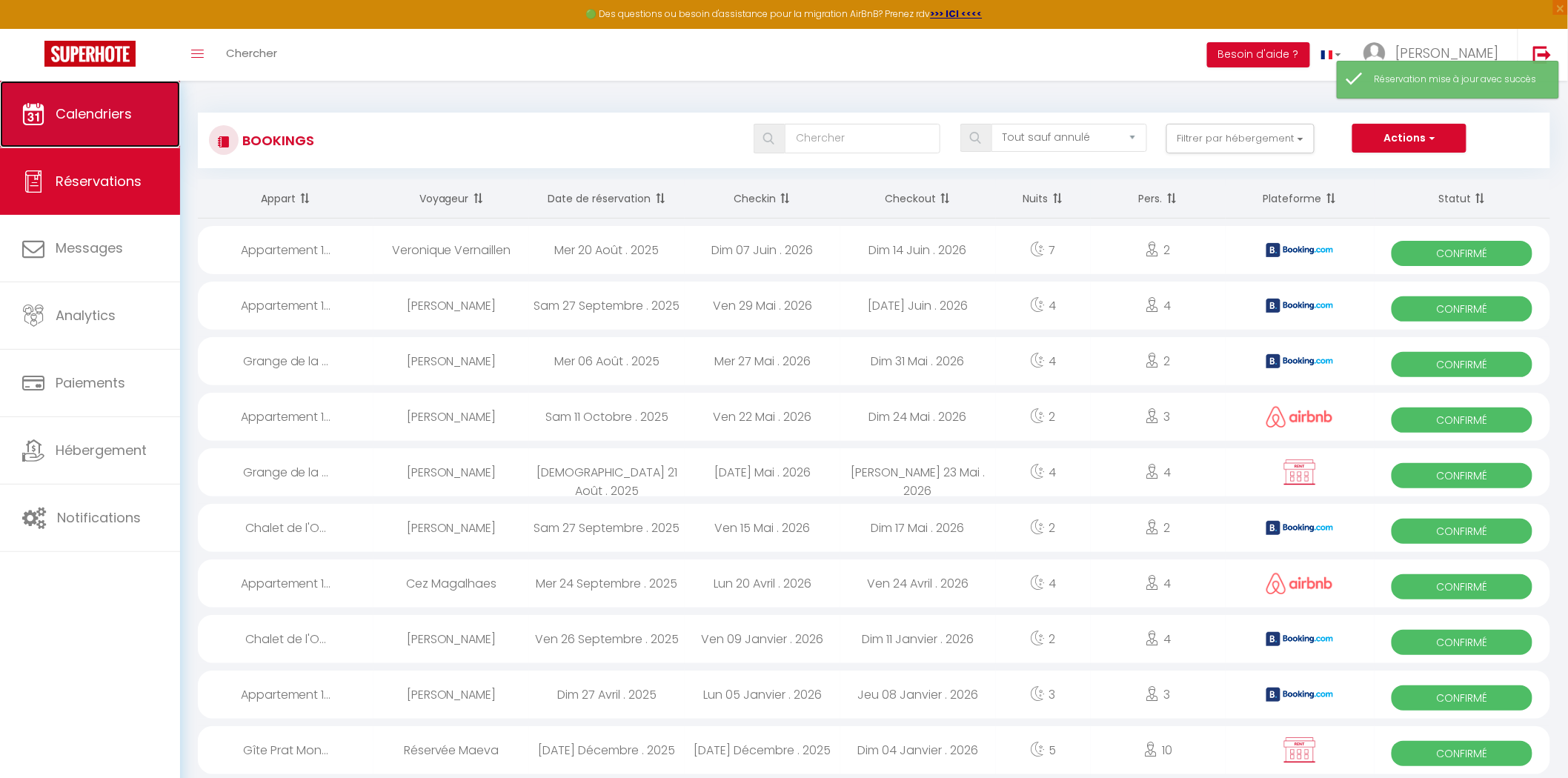
click at [121, 124] on link "Calendriers" at bounding box center [89, 114] width 180 height 67
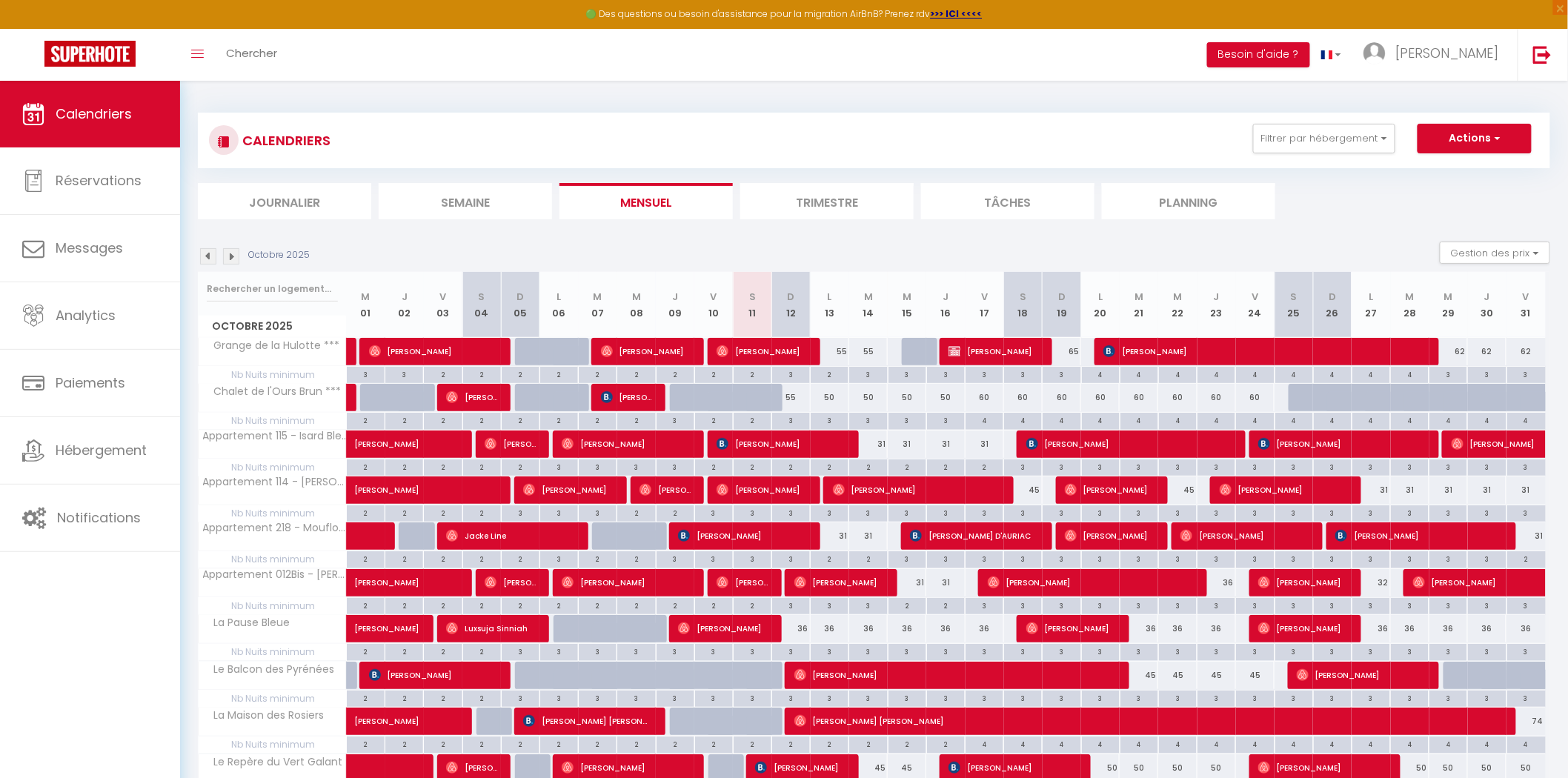
click at [840, 209] on li "Trimestre" at bounding box center [826, 201] width 174 height 37
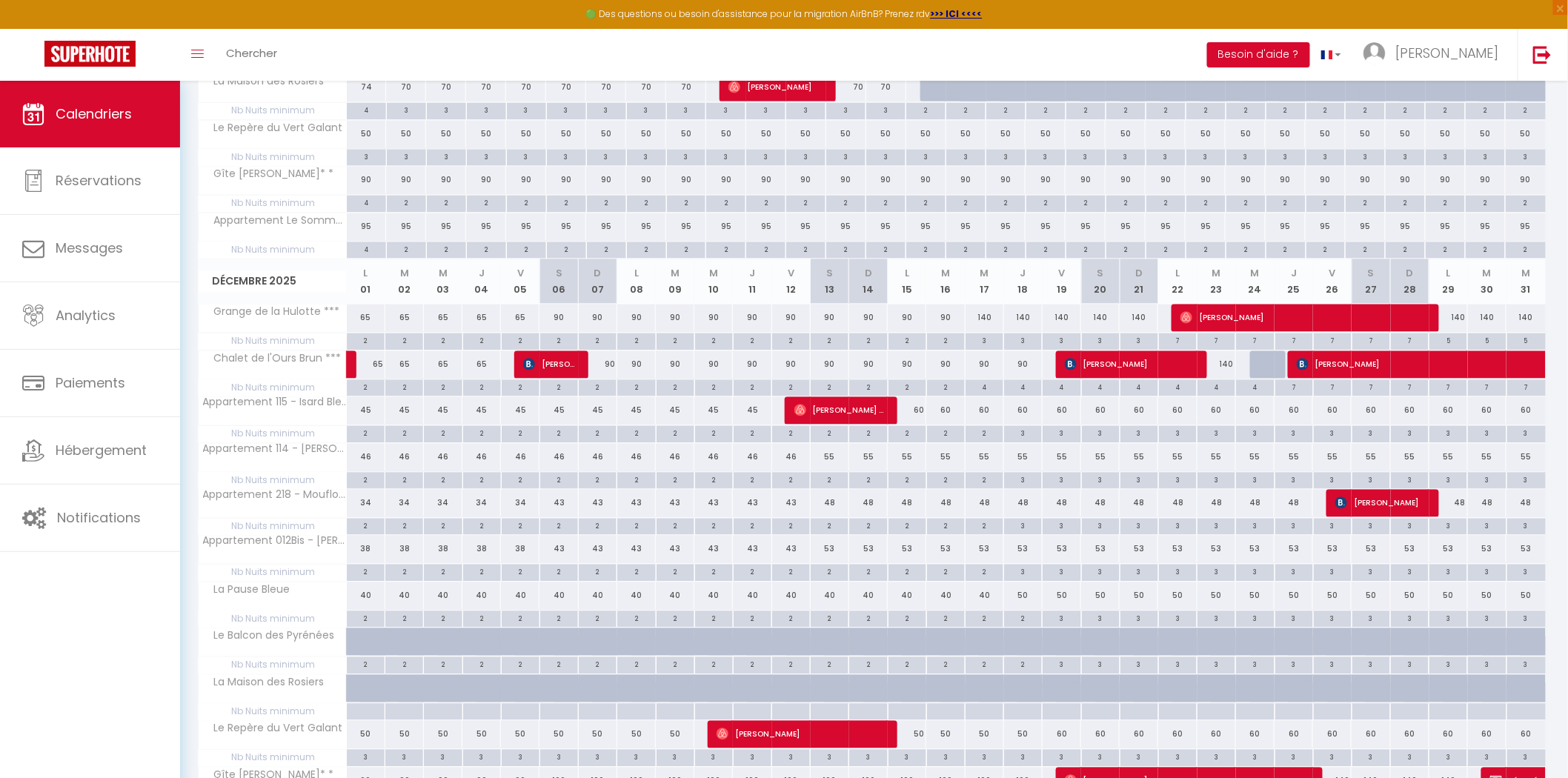
scroll to position [1382, 0]
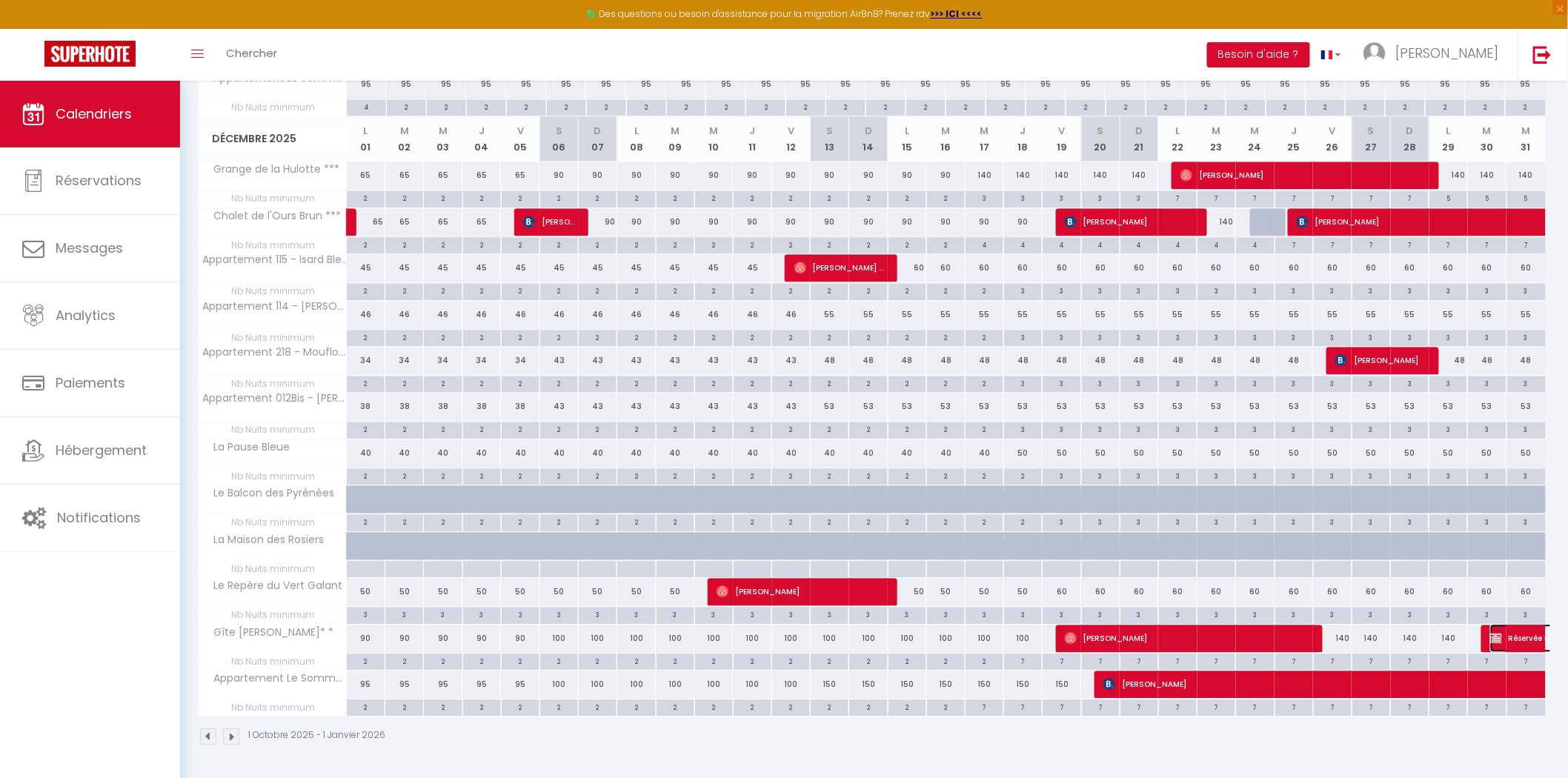
click at [1520, 636] on span "Réservée Maeva" at bounding box center [1575, 638] width 170 height 28
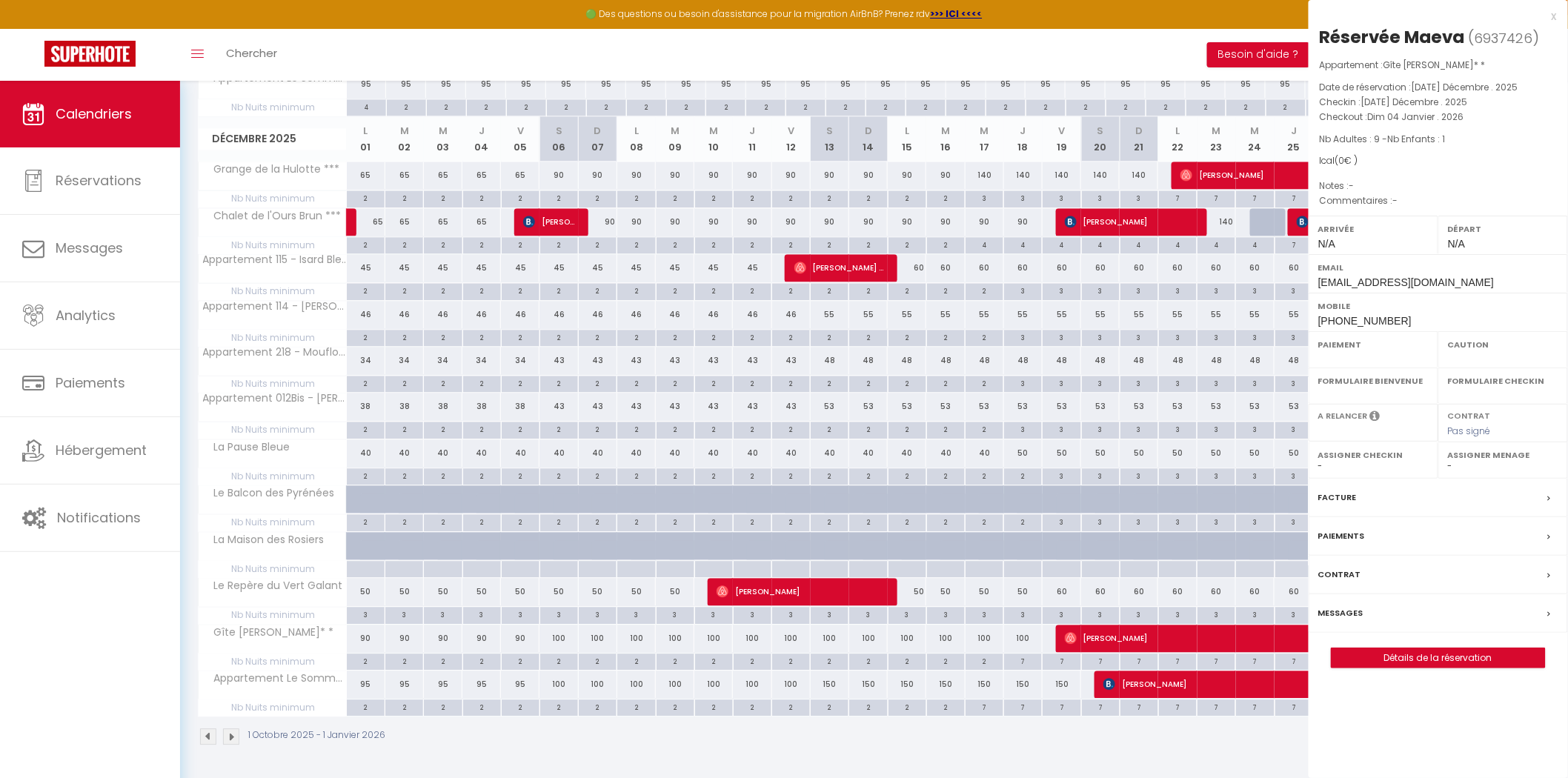
select select "OK"
select select "KO"
select select "0"
select select "1"
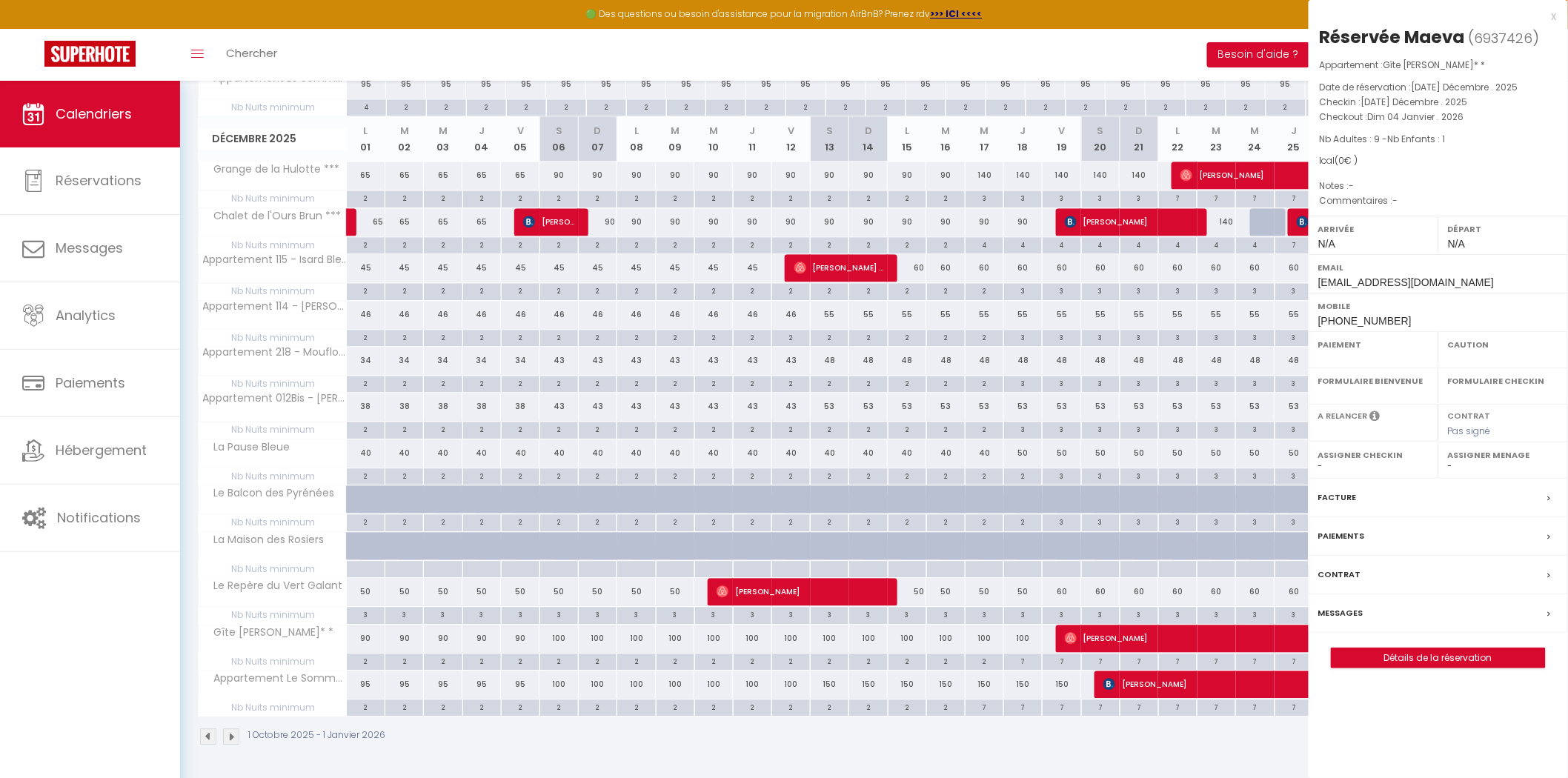
select select
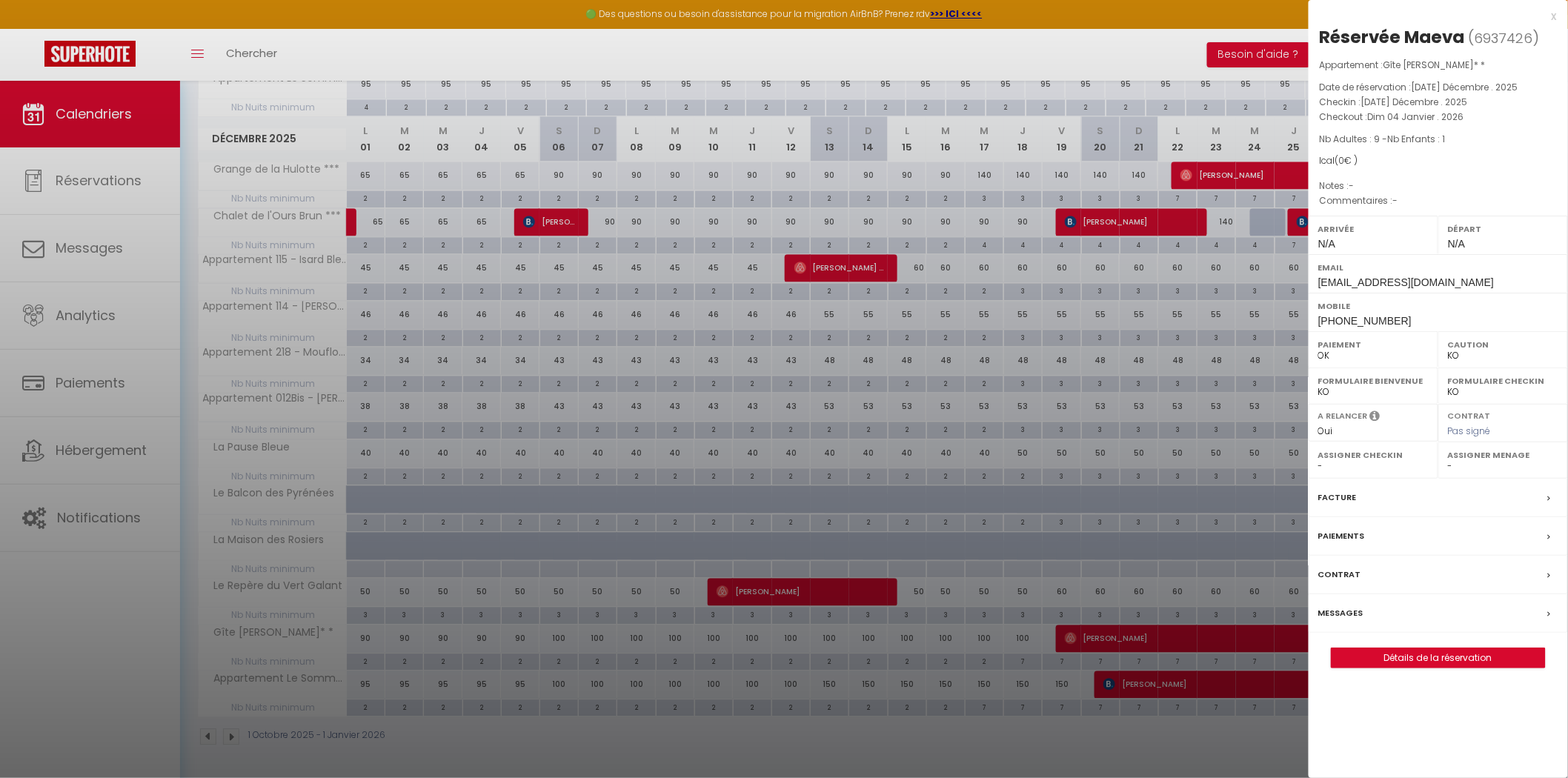
drag, startPoint x: 1358, startPoint y: 612, endPoint x: 1208, endPoint y: 576, distance: 154.3
click at [1357, 612] on label "Messages" at bounding box center [1341, 613] width 45 height 16
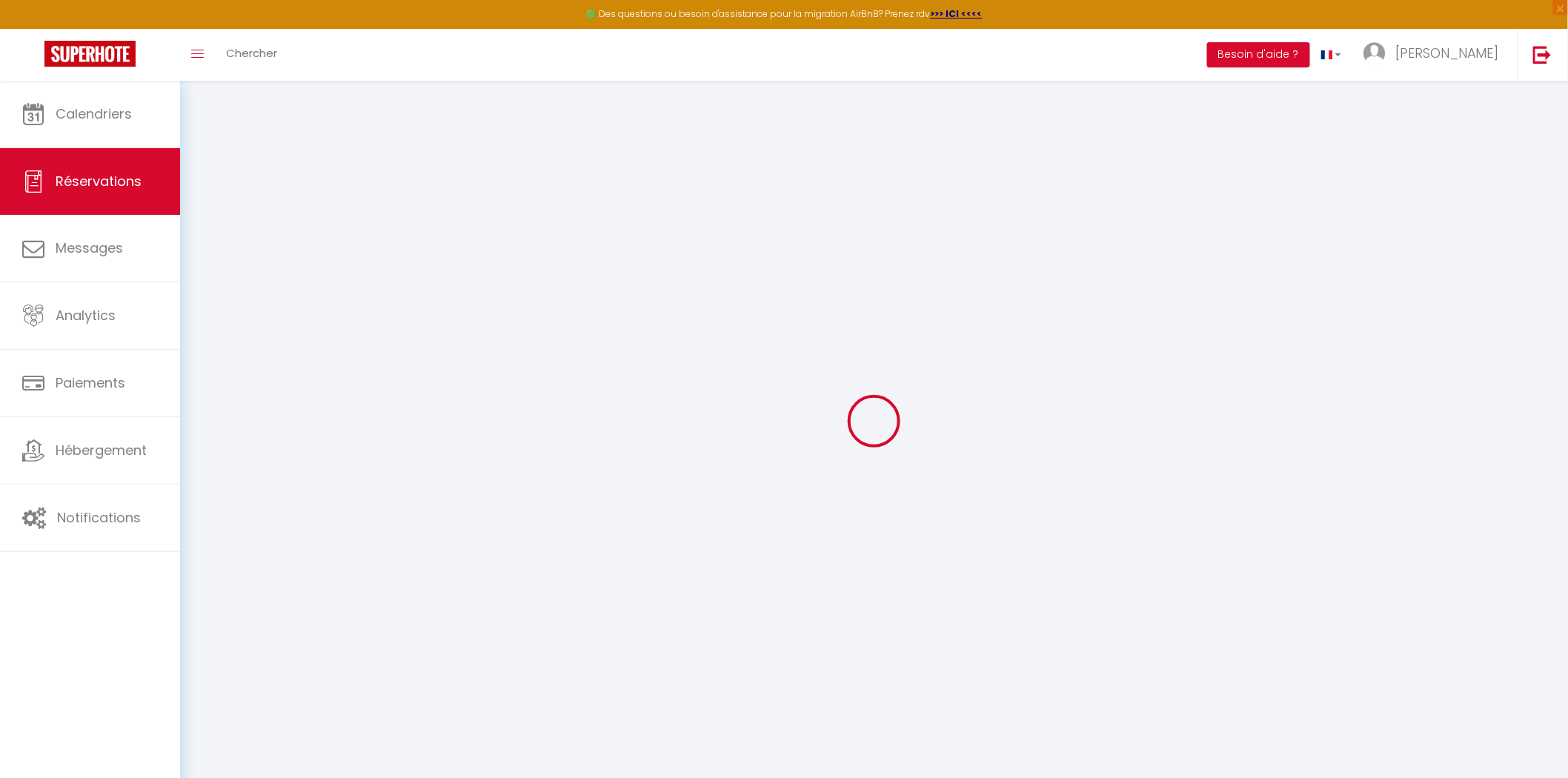
select select
checkbox input "false"
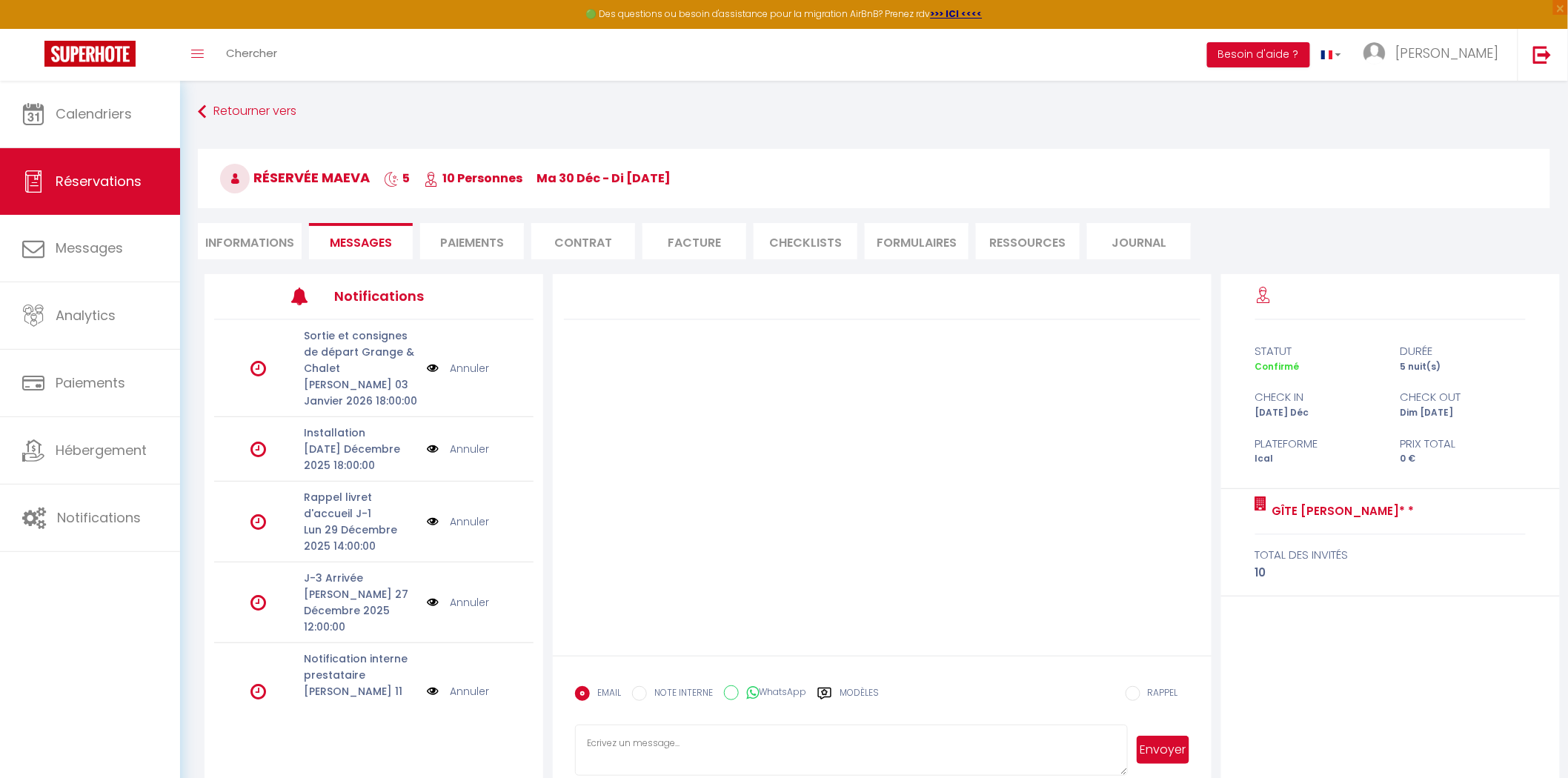
scroll to position [70, 0]
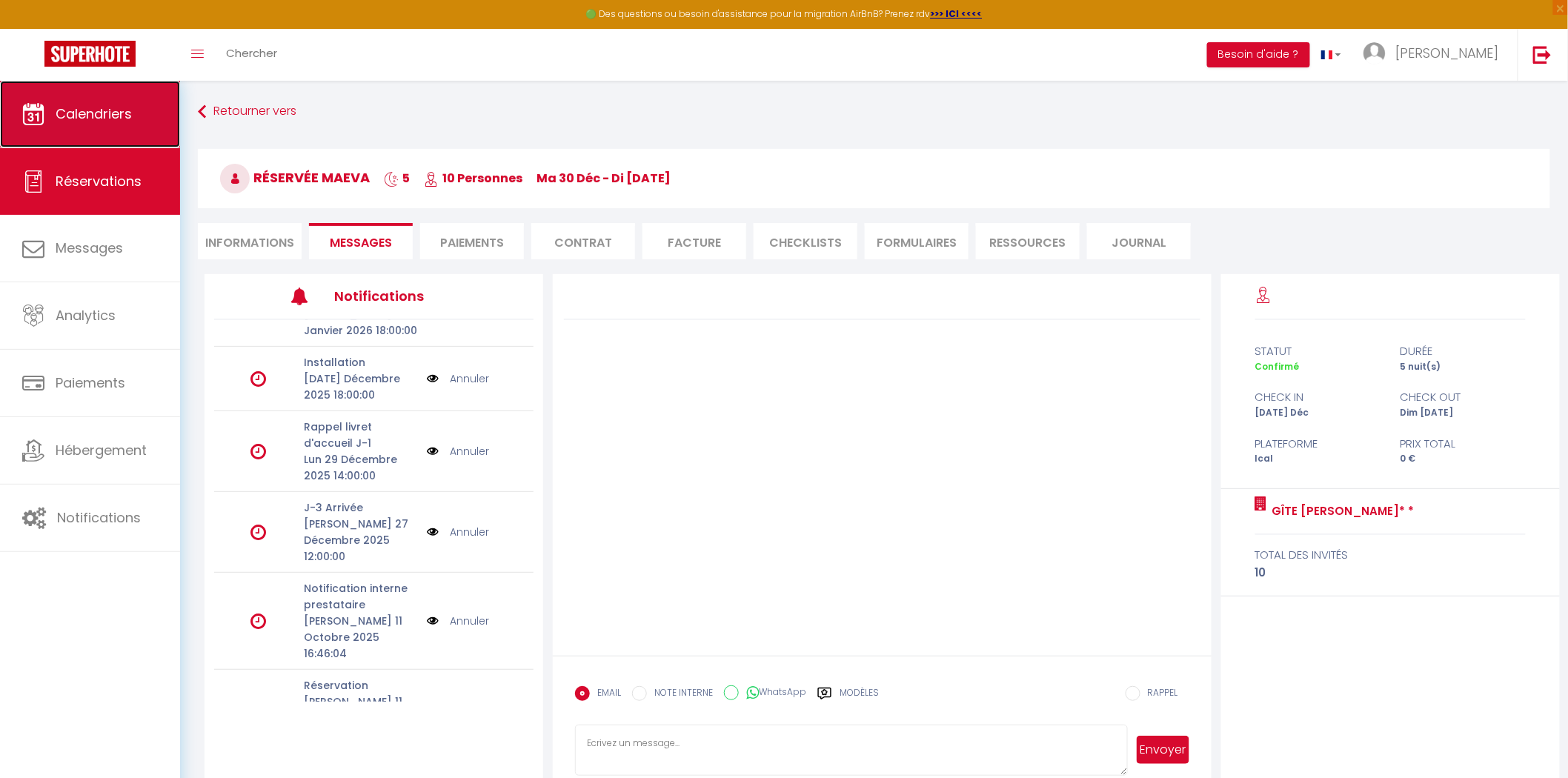
click at [107, 130] on link "Calendriers" at bounding box center [89, 114] width 180 height 67
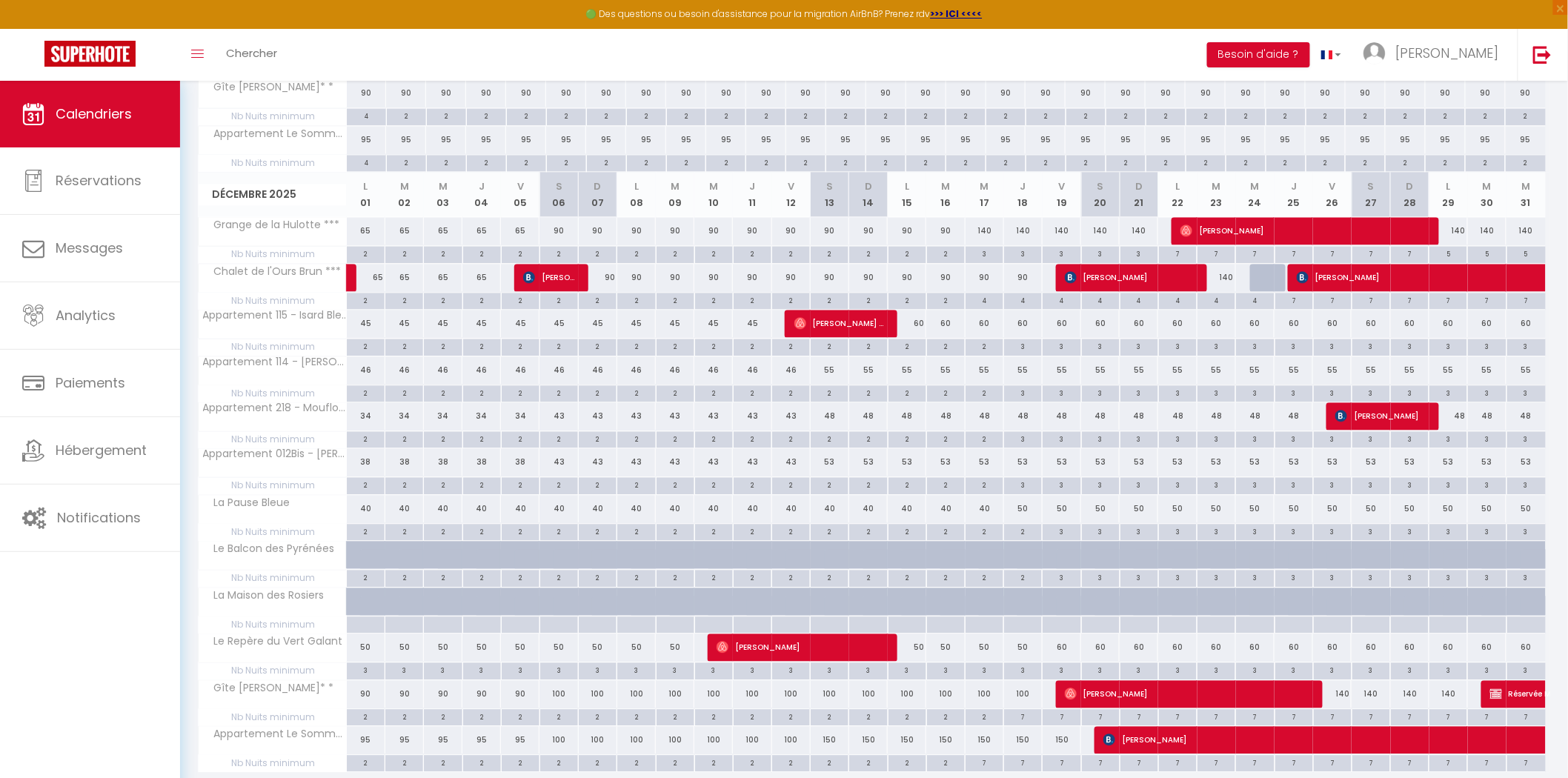
scroll to position [1382, 0]
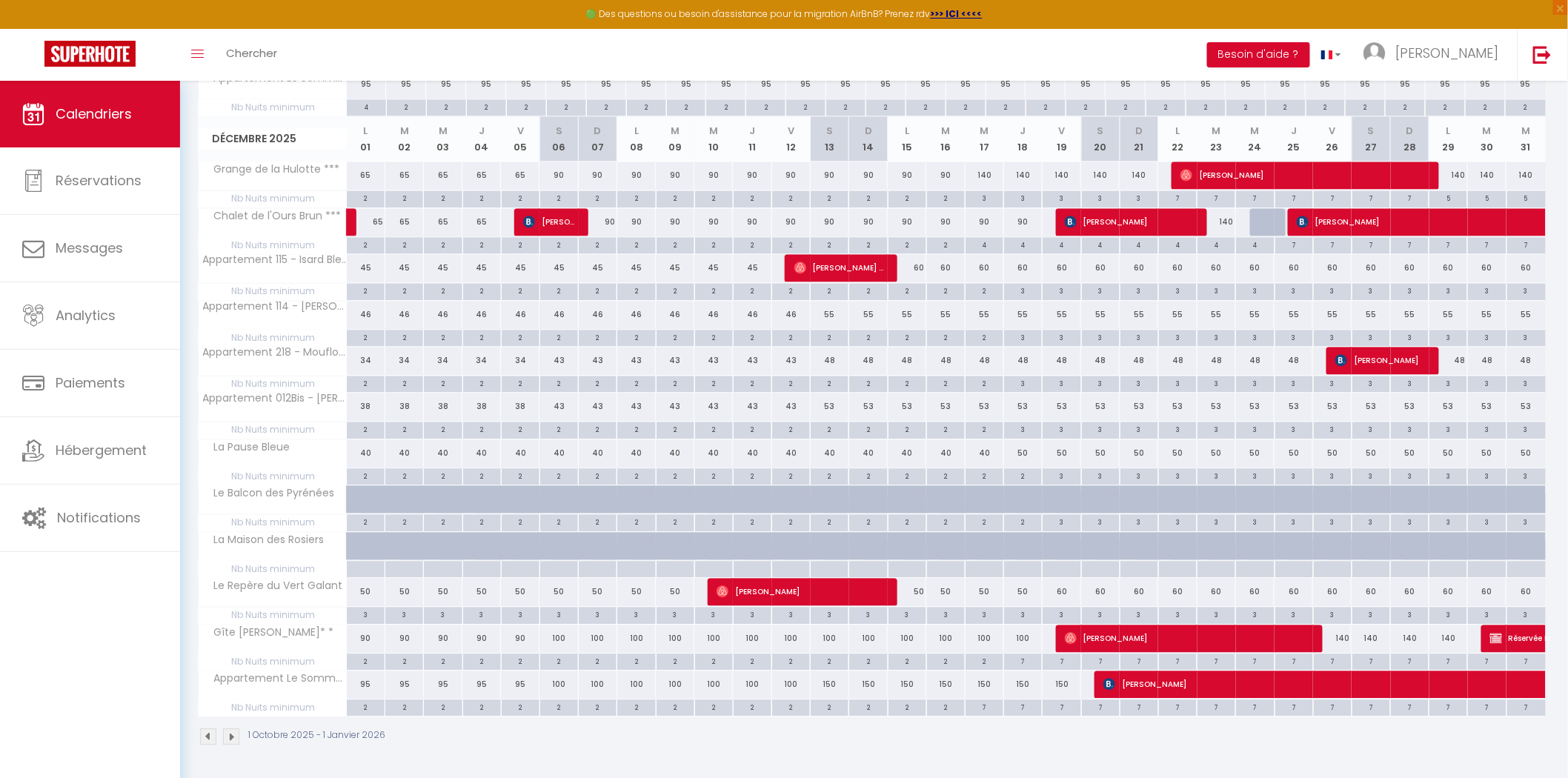
drag, startPoint x: 1332, startPoint y: 660, endPoint x: 1388, endPoint y: 657, distance: 56.1
click at [1331, 660] on div "7" at bounding box center [1332, 661] width 38 height 14
type input "7"
type input "Ven 26 Décembre 2025"
type input "[PERSON_NAME] 27 Décembre 2025"
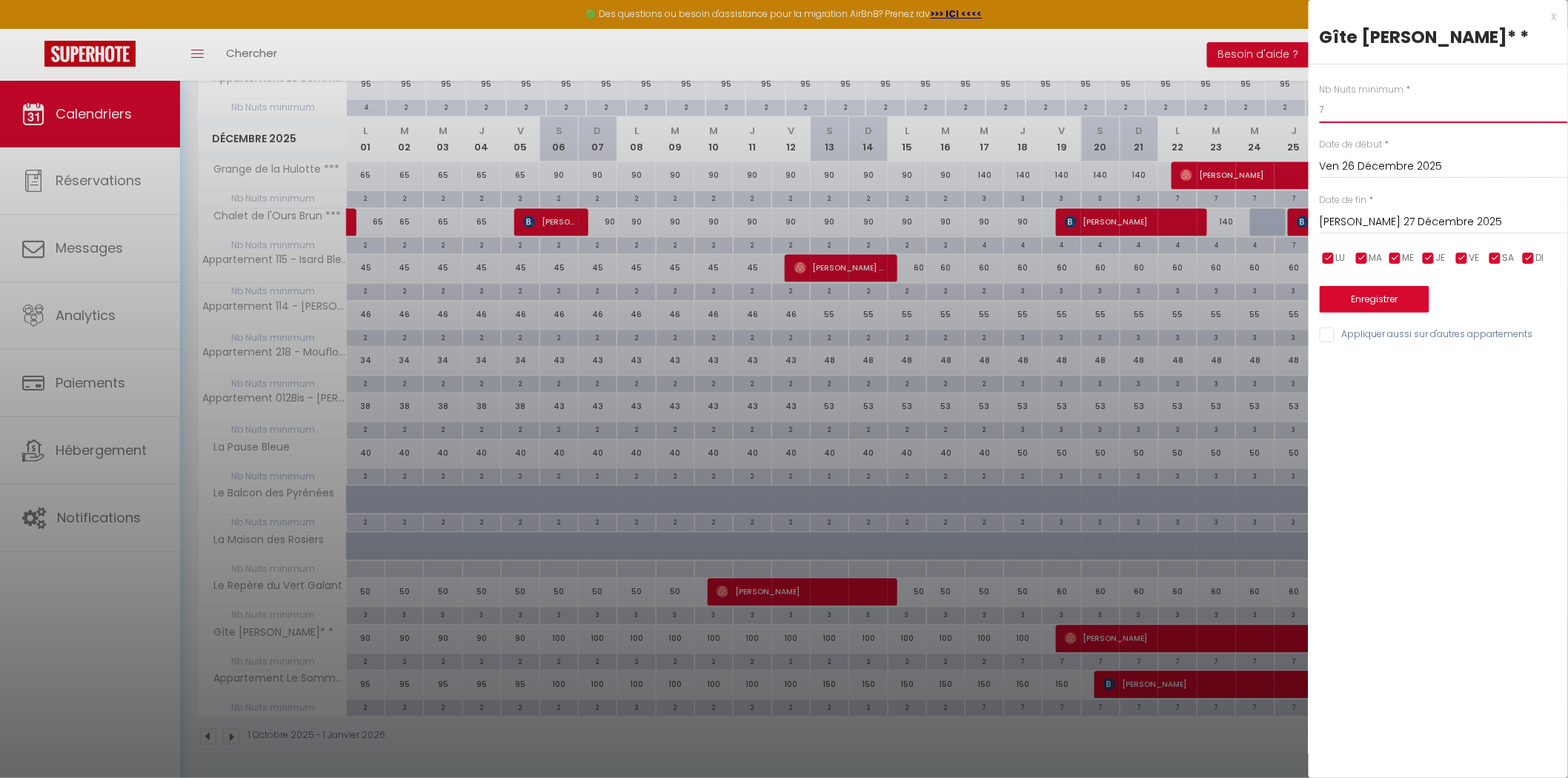
type input "4"
click at [1359, 302] on button "Enregistrer" at bounding box center [1374, 300] width 110 height 26
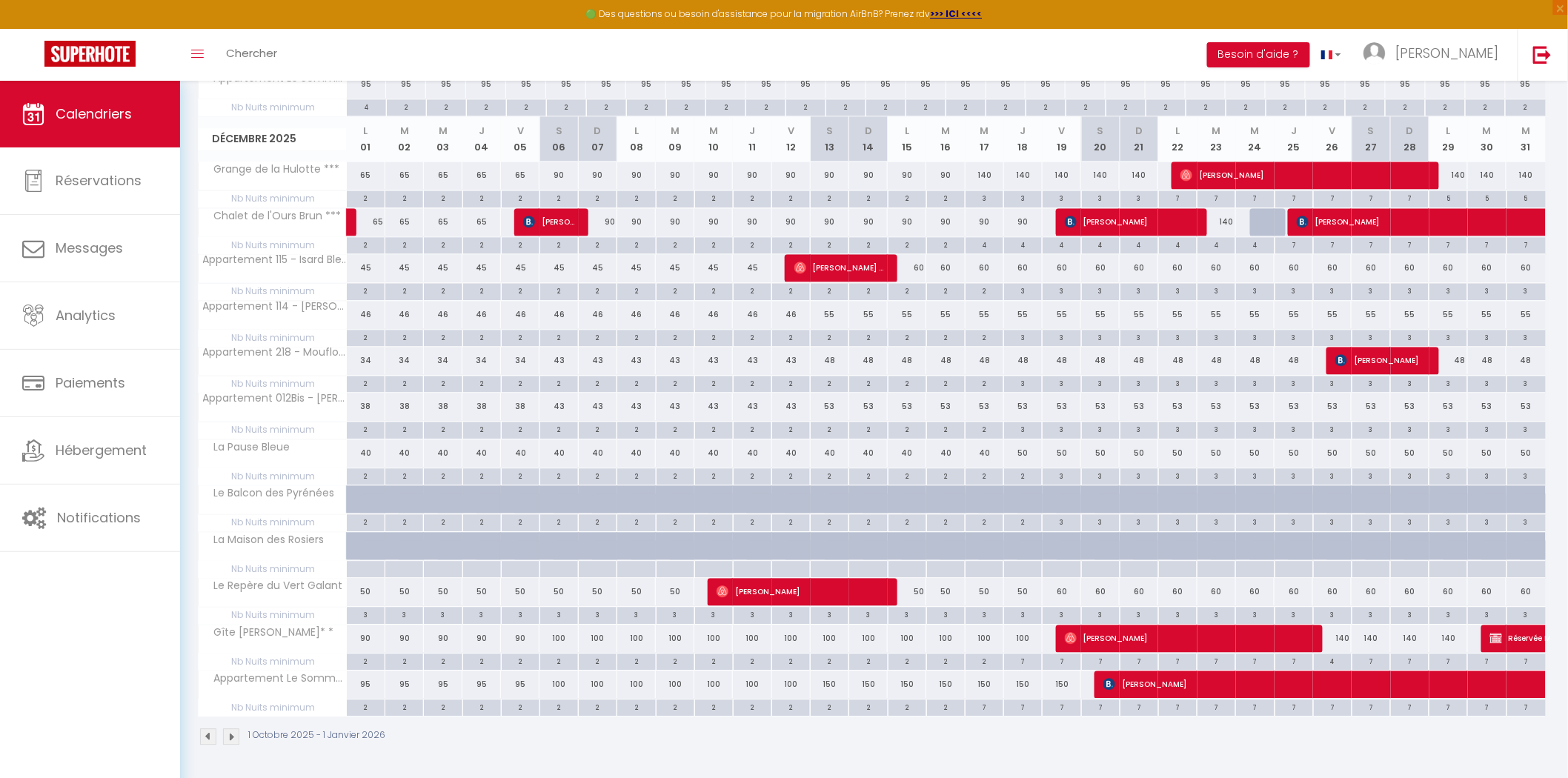
drag, startPoint x: 1371, startPoint y: 663, endPoint x: 1240, endPoint y: 417, distance: 278.7
click at [1371, 663] on div "7" at bounding box center [1371, 661] width 38 height 14
type input "7"
type input "[PERSON_NAME] 27 Décembre 2025"
type input "Dim 28 Décembre 2025"
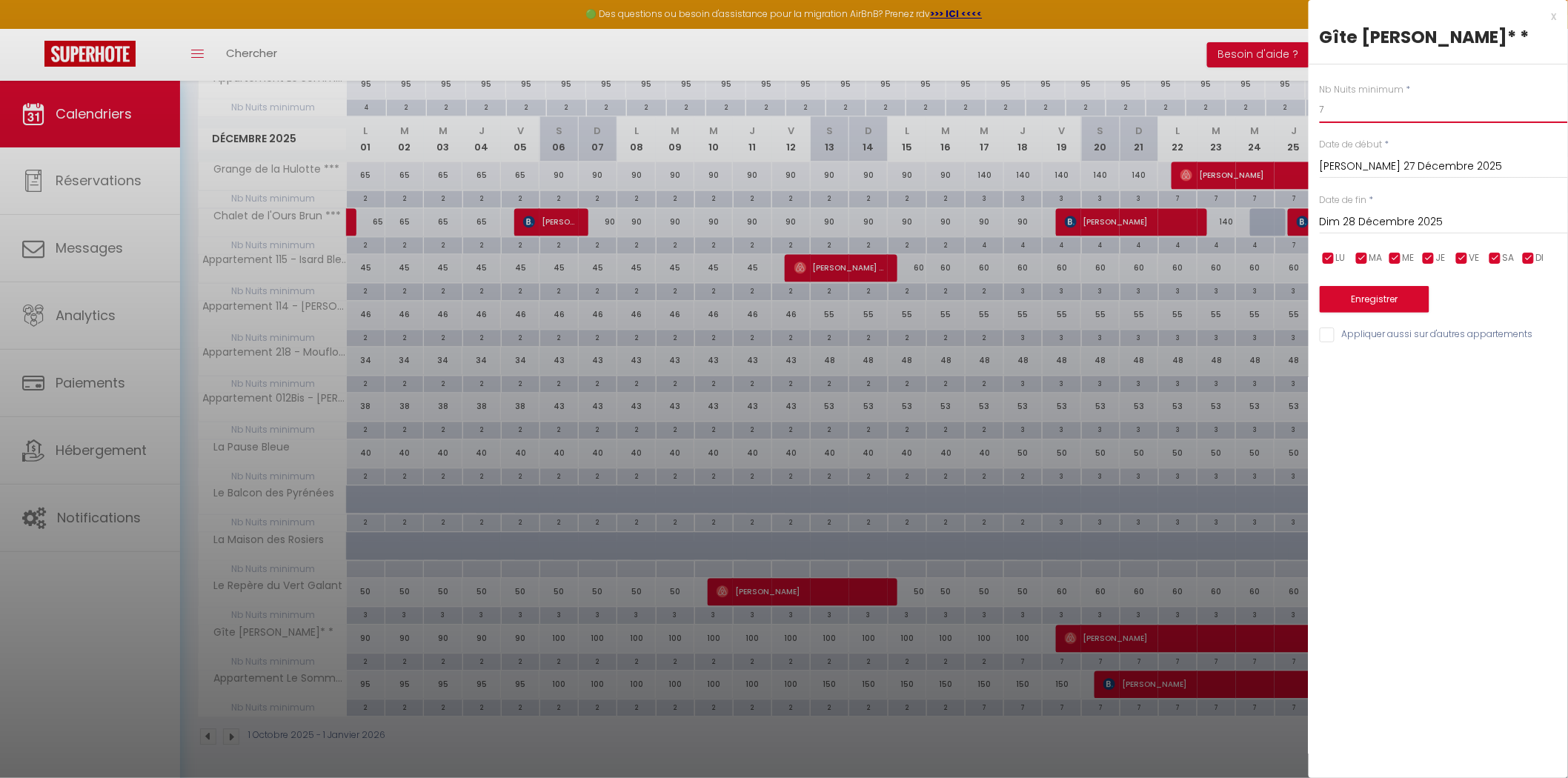
drag, startPoint x: 1345, startPoint y: 110, endPoint x: 1222, endPoint y: 80, distance: 126.6
type input "3"
click at [1393, 305] on button "Enregistrer" at bounding box center [1374, 300] width 110 height 26
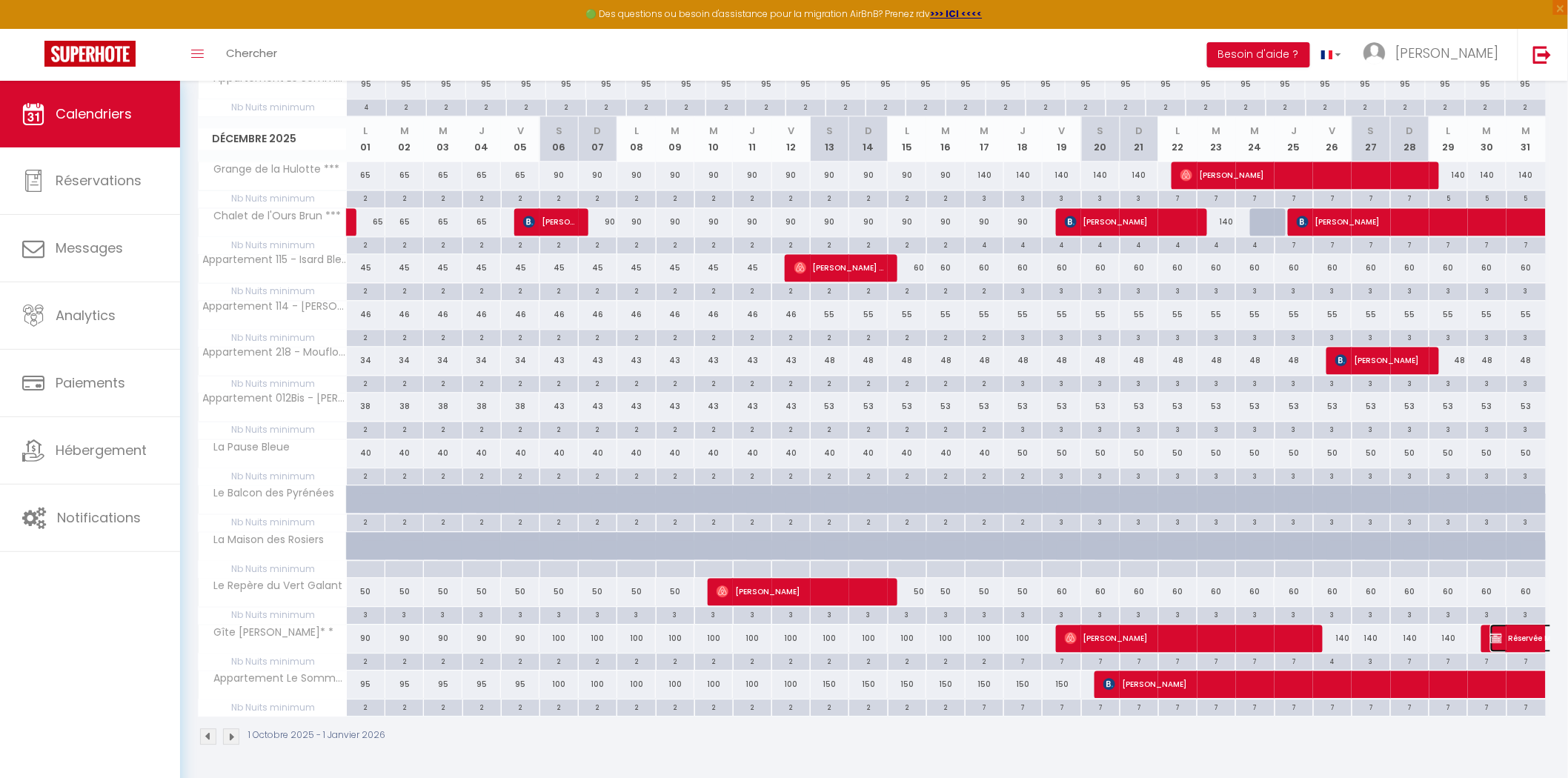
click at [1517, 638] on span "Réservée Maeva" at bounding box center [1575, 638] width 170 height 28
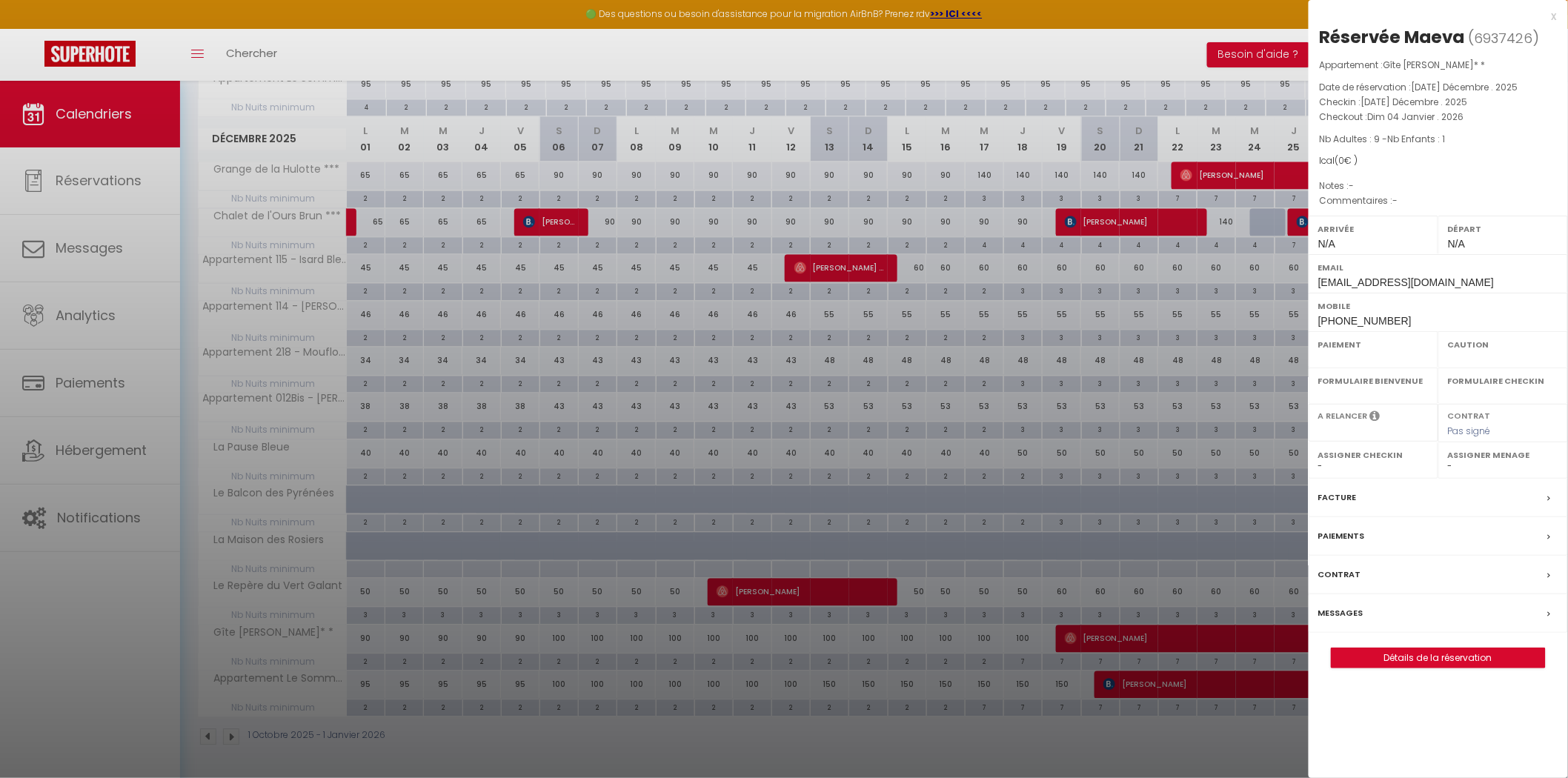
select select "OK"
select select "KO"
select select "0"
select select "1"
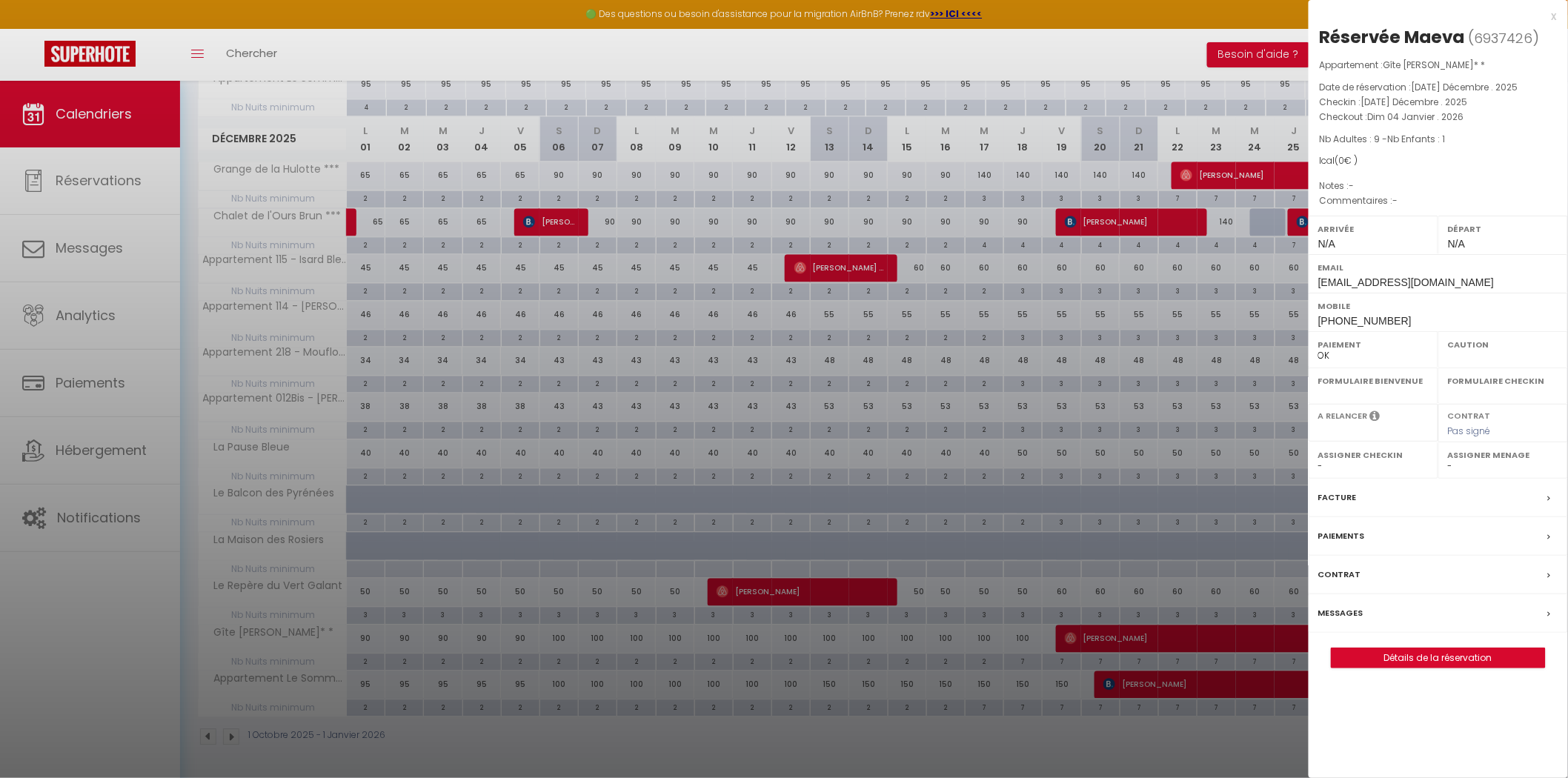
select select
click at [1343, 609] on label "Messages" at bounding box center [1341, 613] width 45 height 16
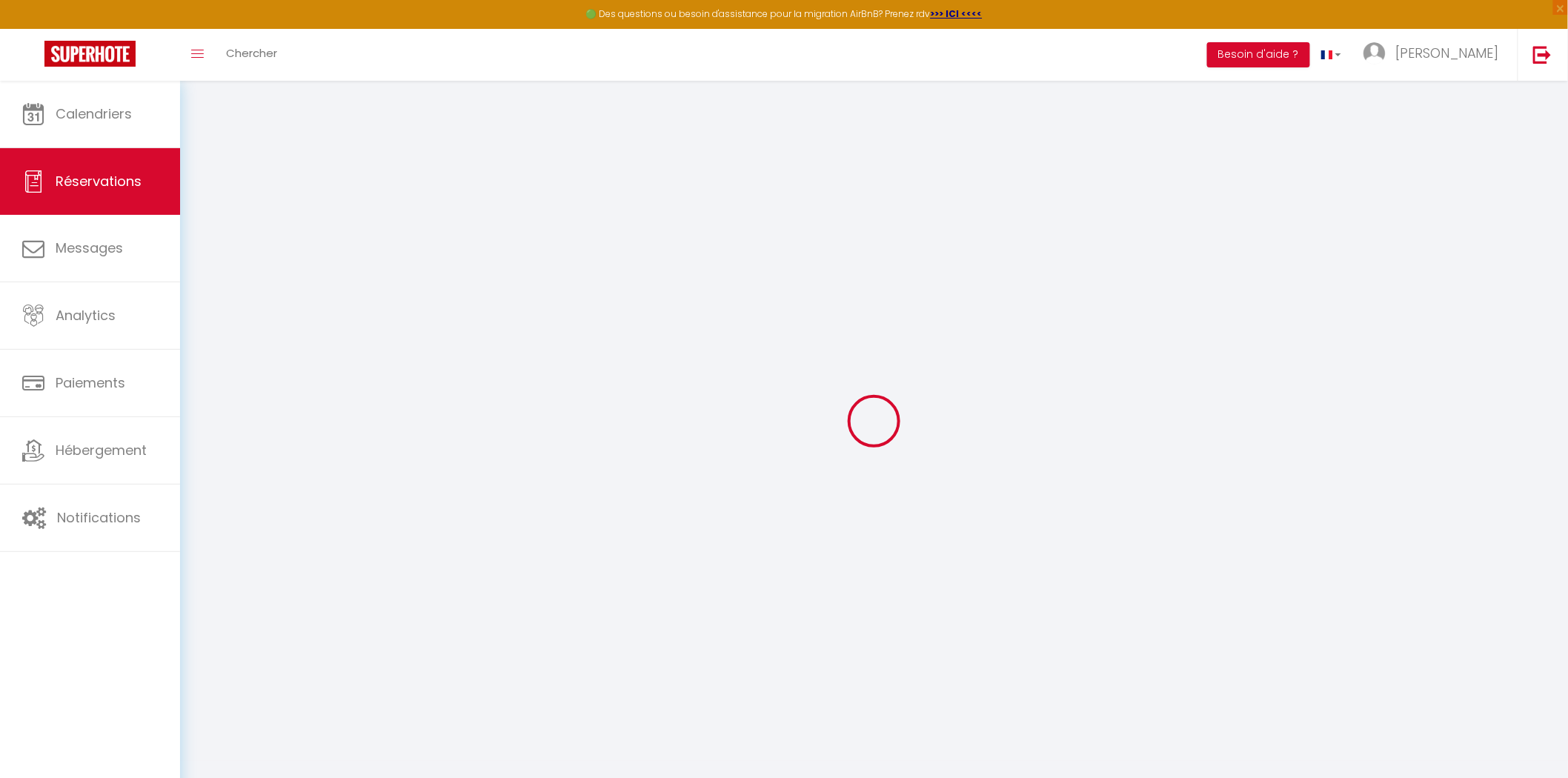
select select
checkbox input "false"
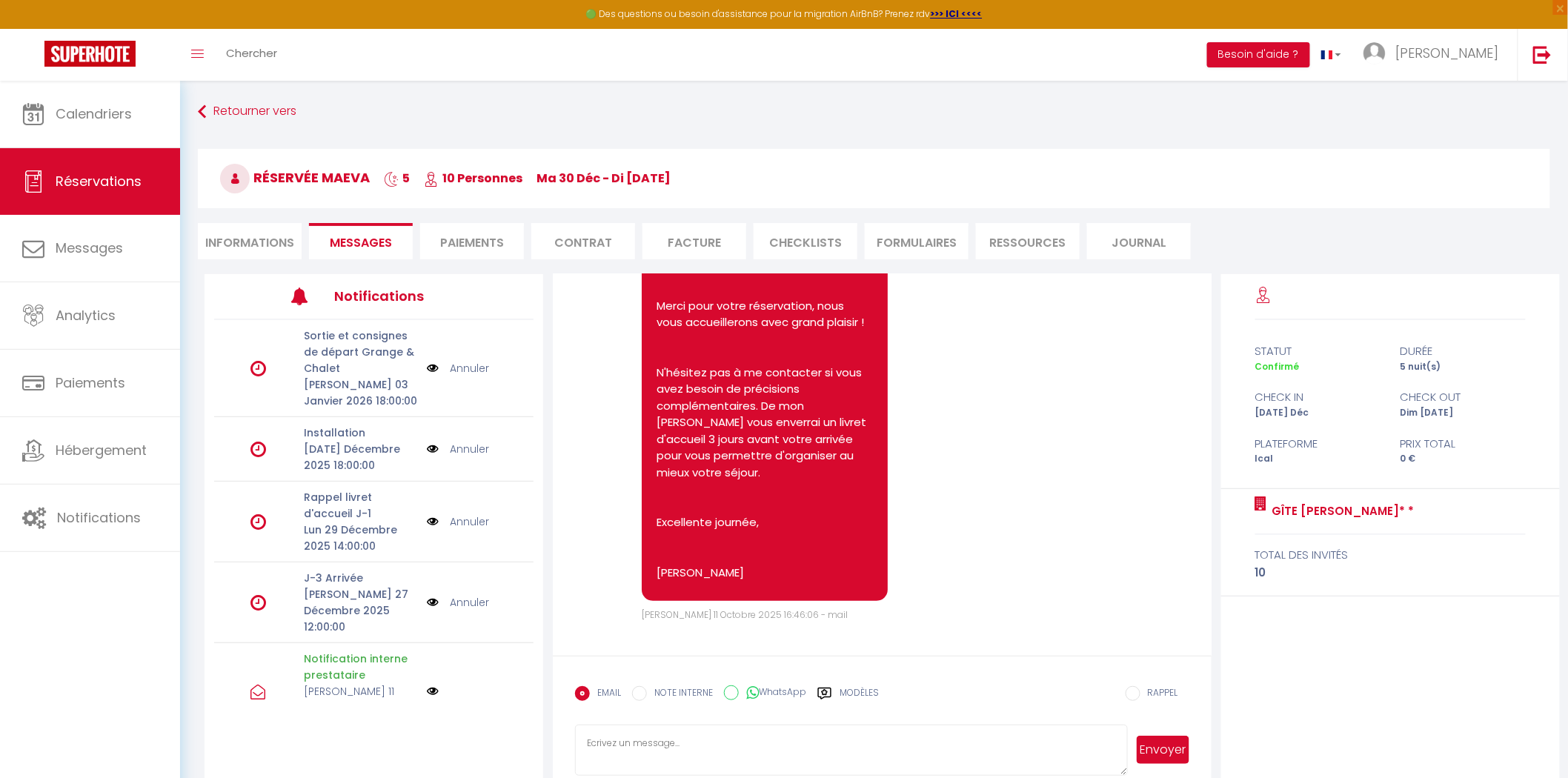
scroll to position [70, 0]
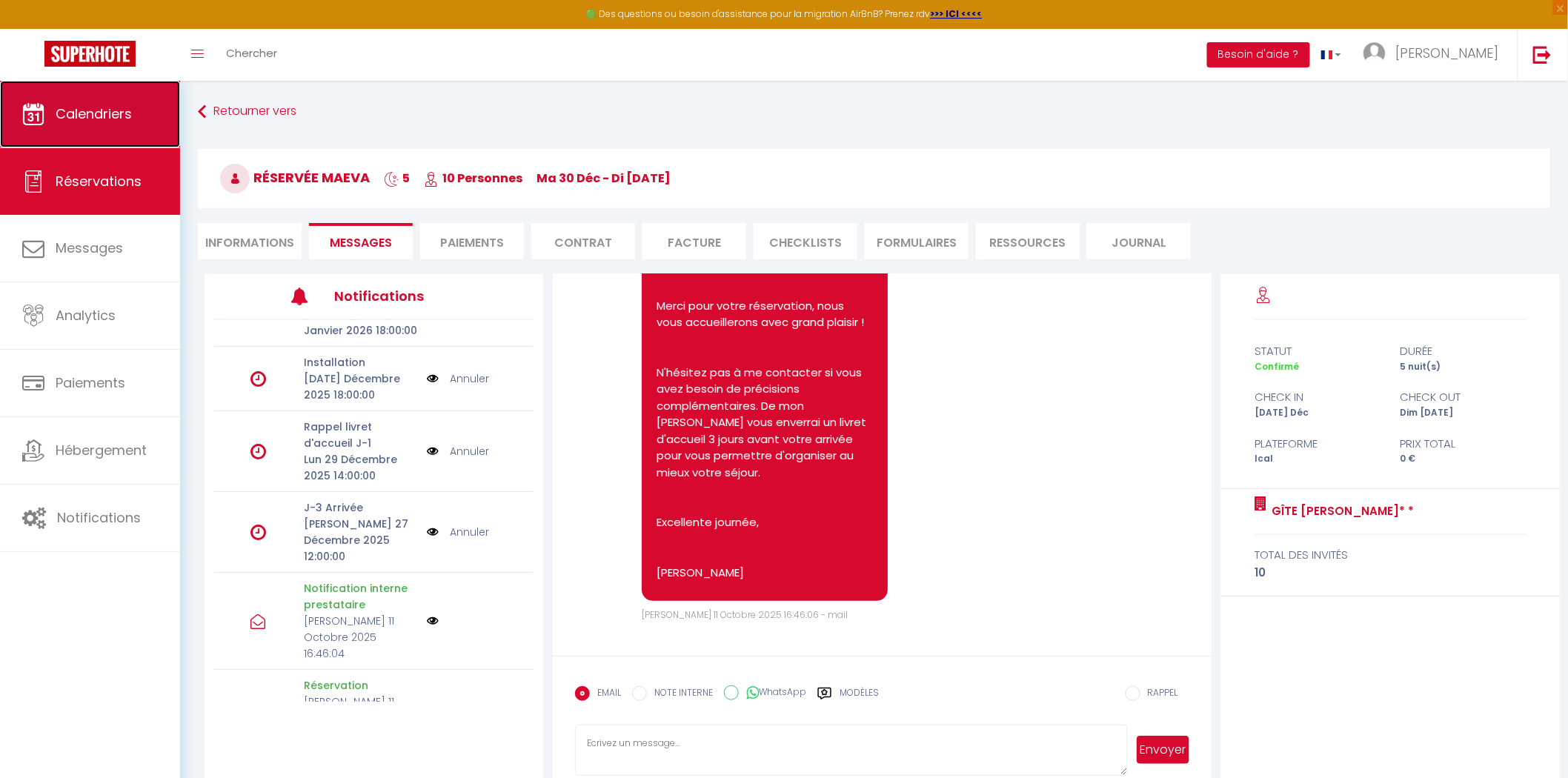
click at [145, 122] on link "Calendriers" at bounding box center [89, 114] width 180 height 67
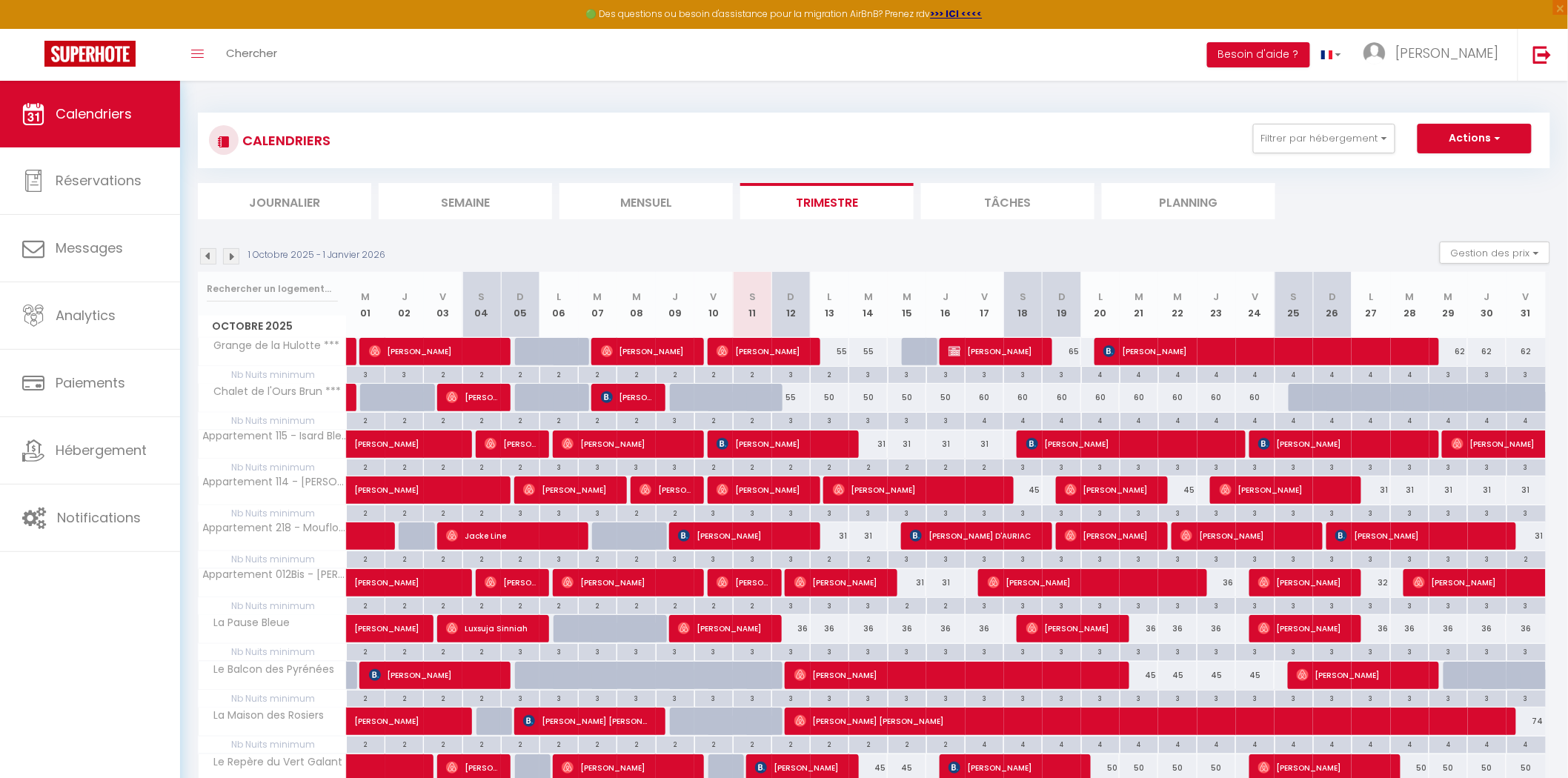
scroll to position [137, 0]
